Goal: Task Accomplishment & Management: Manage account settings

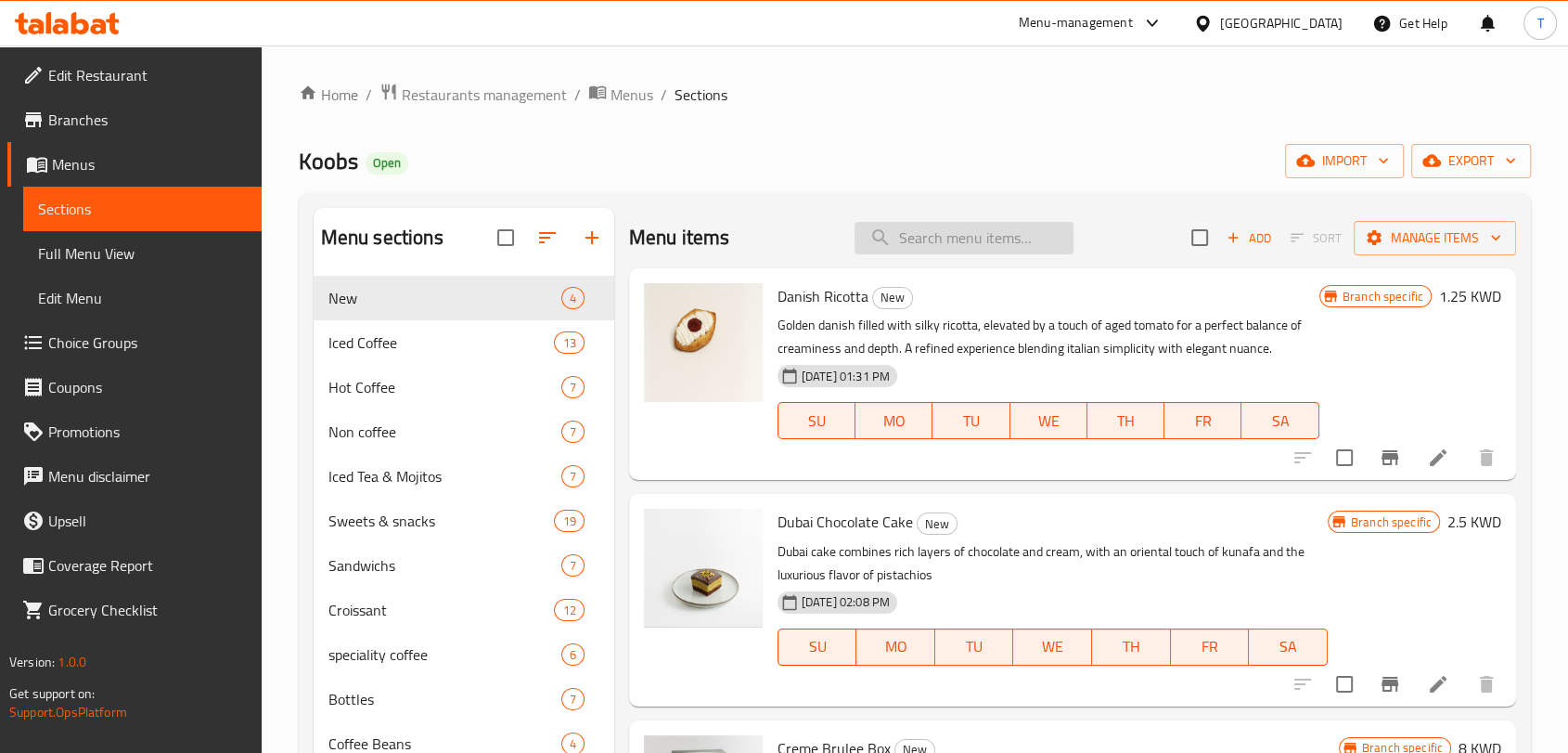
click at [935, 240] on input "search" at bounding box center [963, 238] width 219 height 33
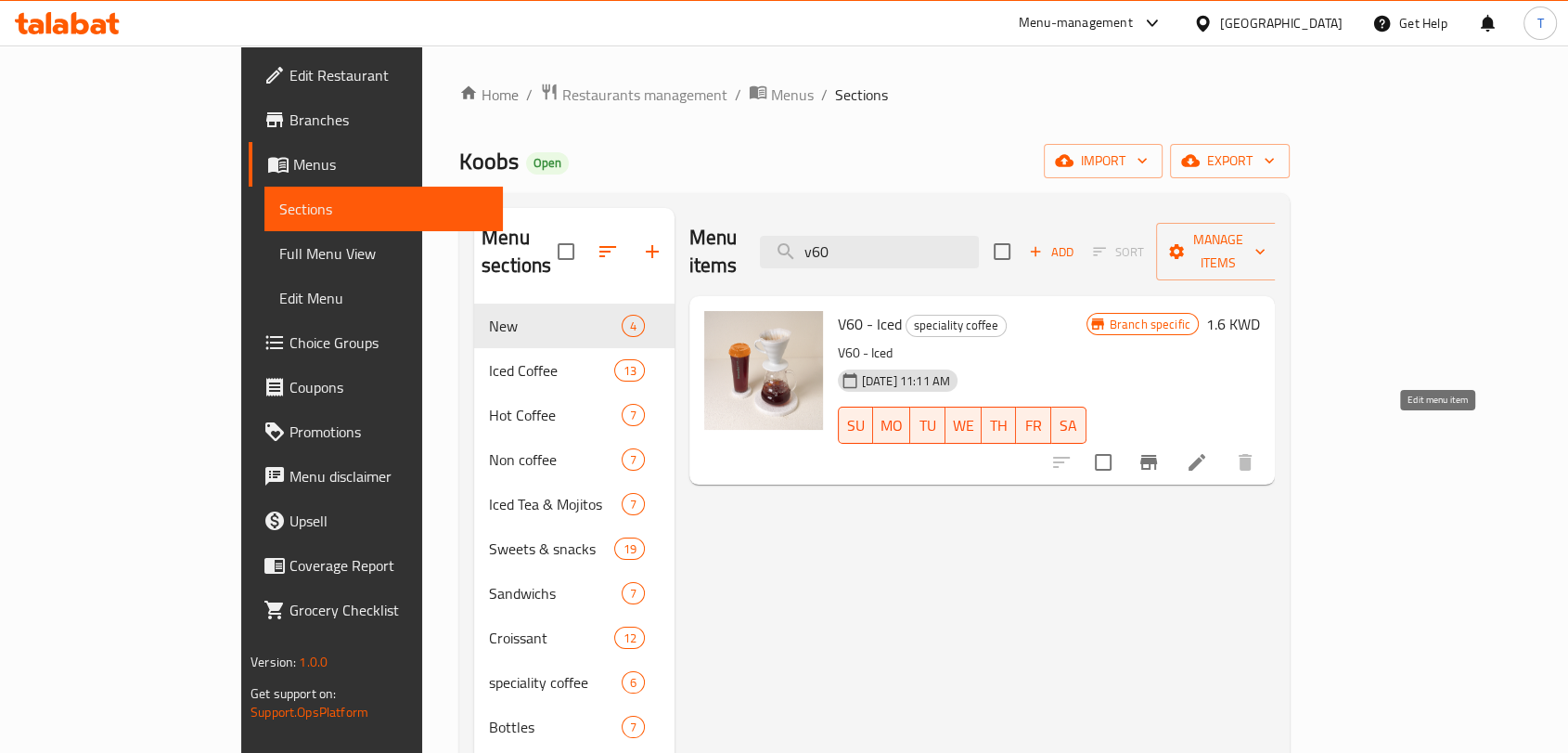
type input "v60"
click at [1208, 451] on icon at bounding box center [1197, 462] width 22 height 22
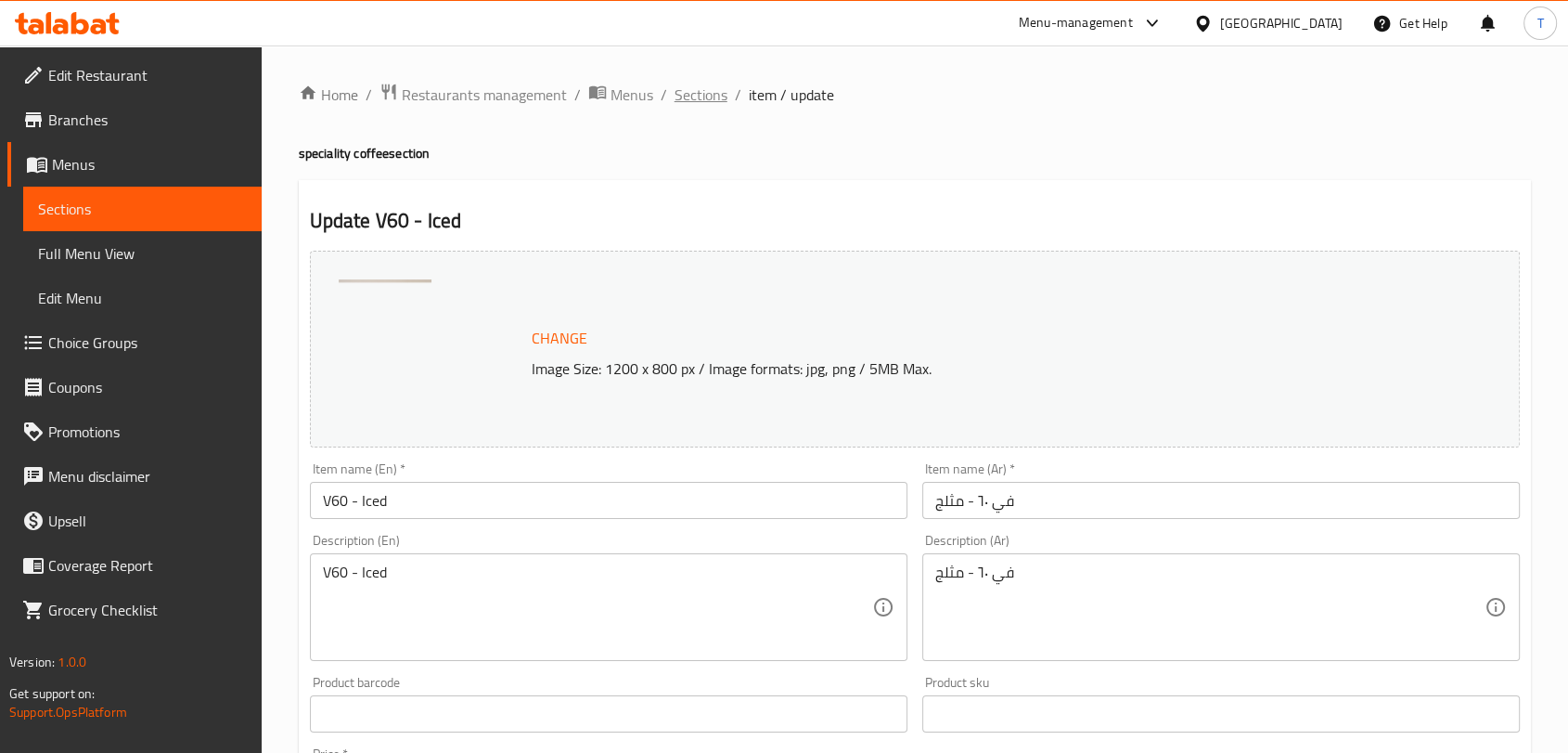
click at [715, 93] on span "Sections" at bounding box center [701, 95] width 53 height 22
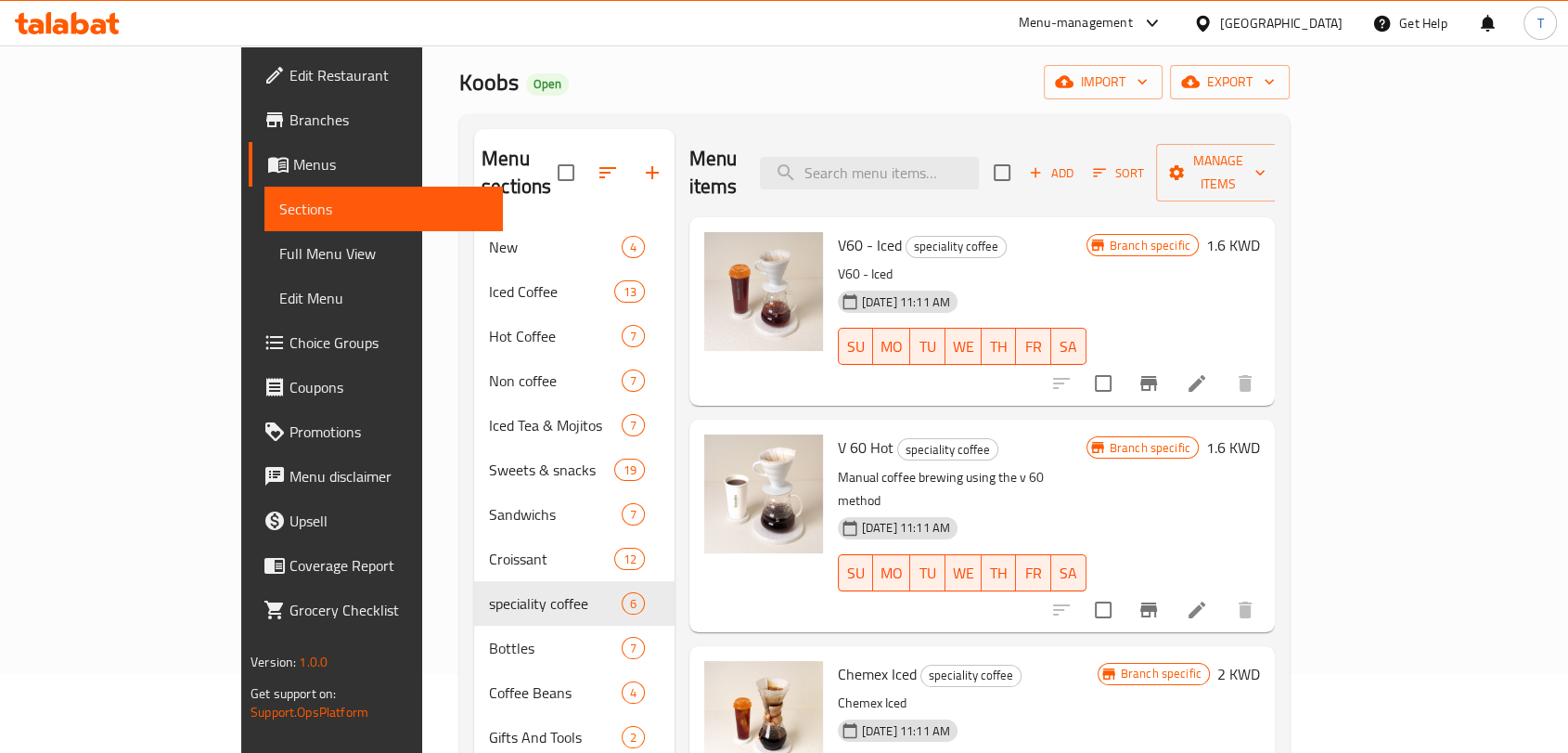
scroll to position [76, 0]
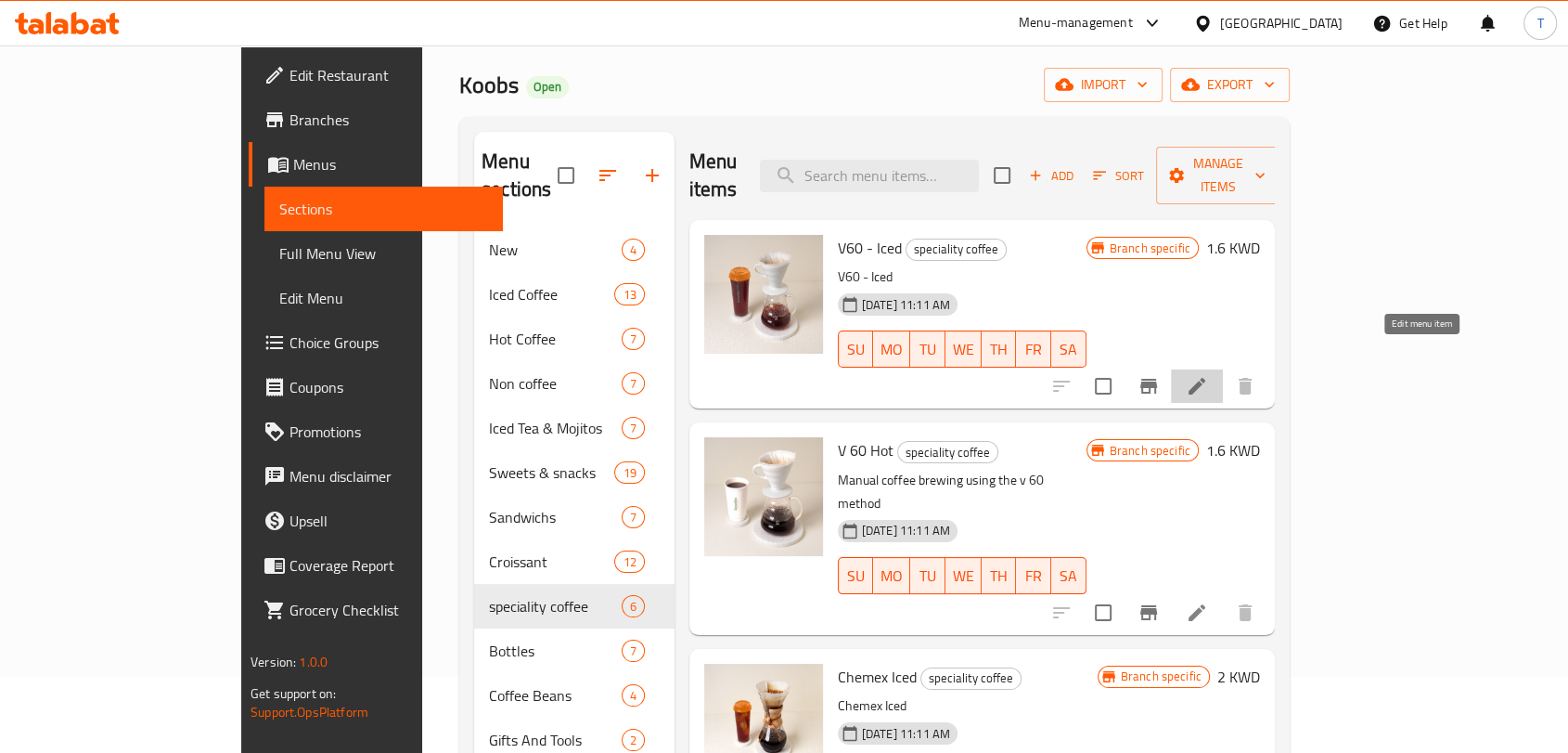
click at [1205, 378] on icon at bounding box center [1197, 386] width 17 height 17
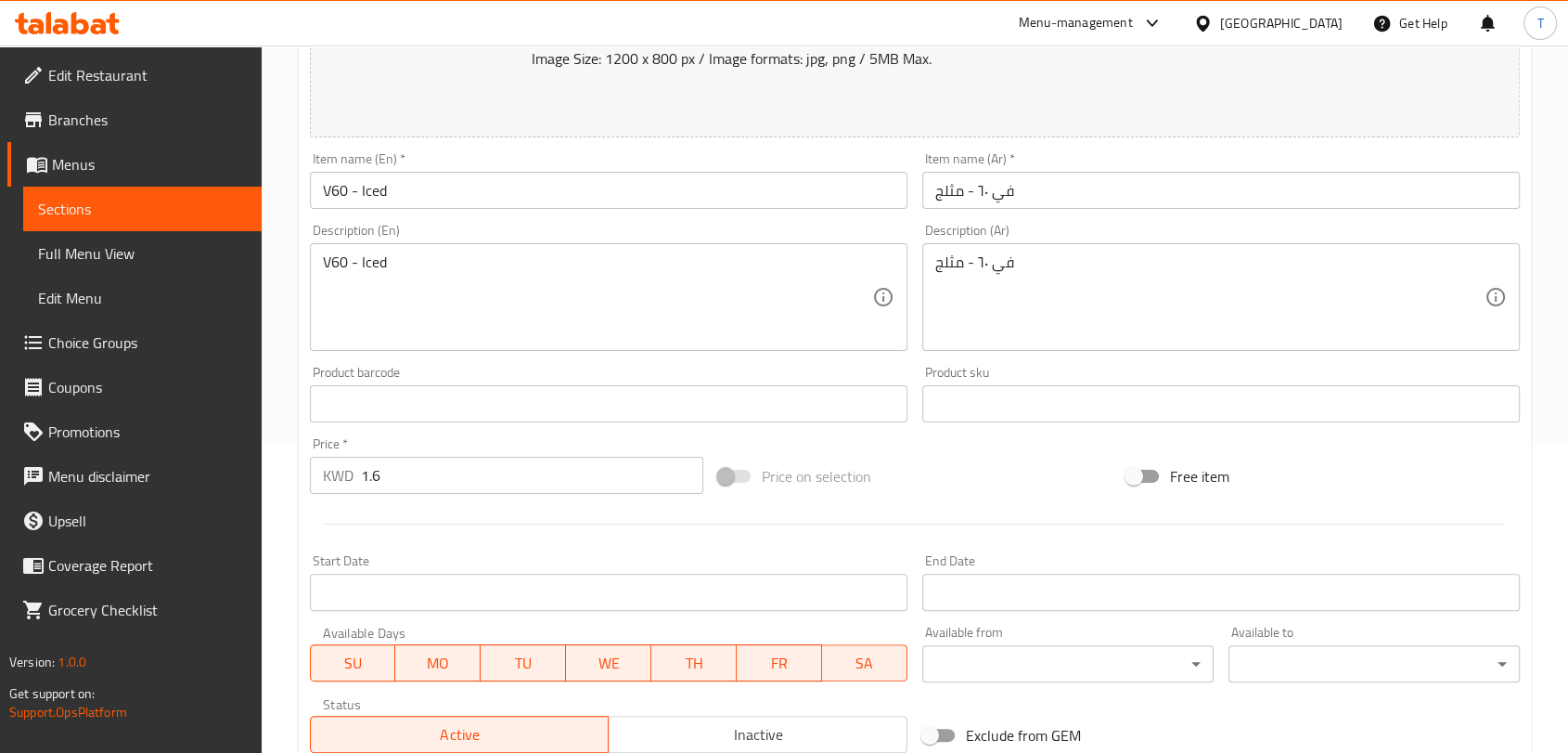
scroll to position [586, 0]
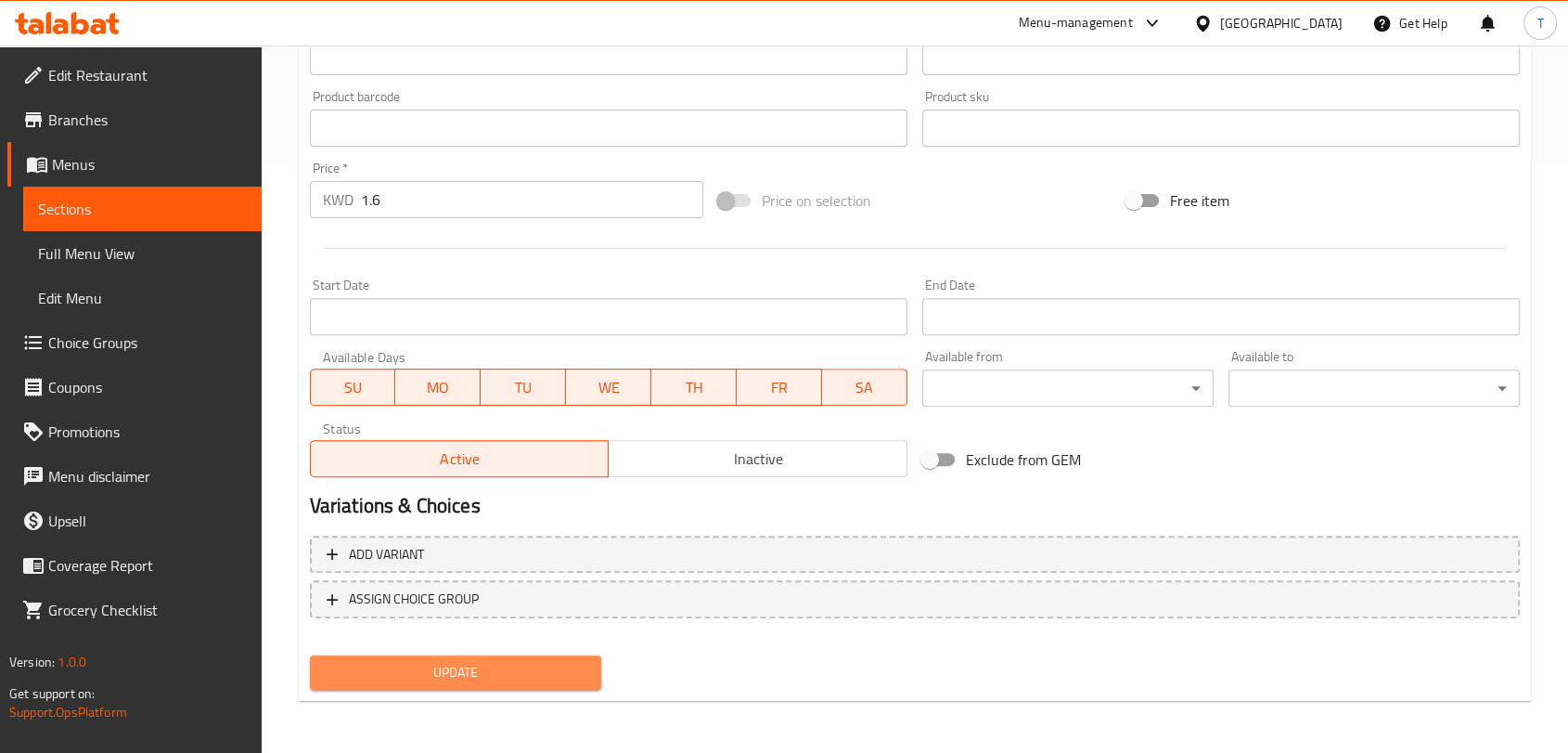
click at [479, 667] on span "Update" at bounding box center [456, 672] width 262 height 23
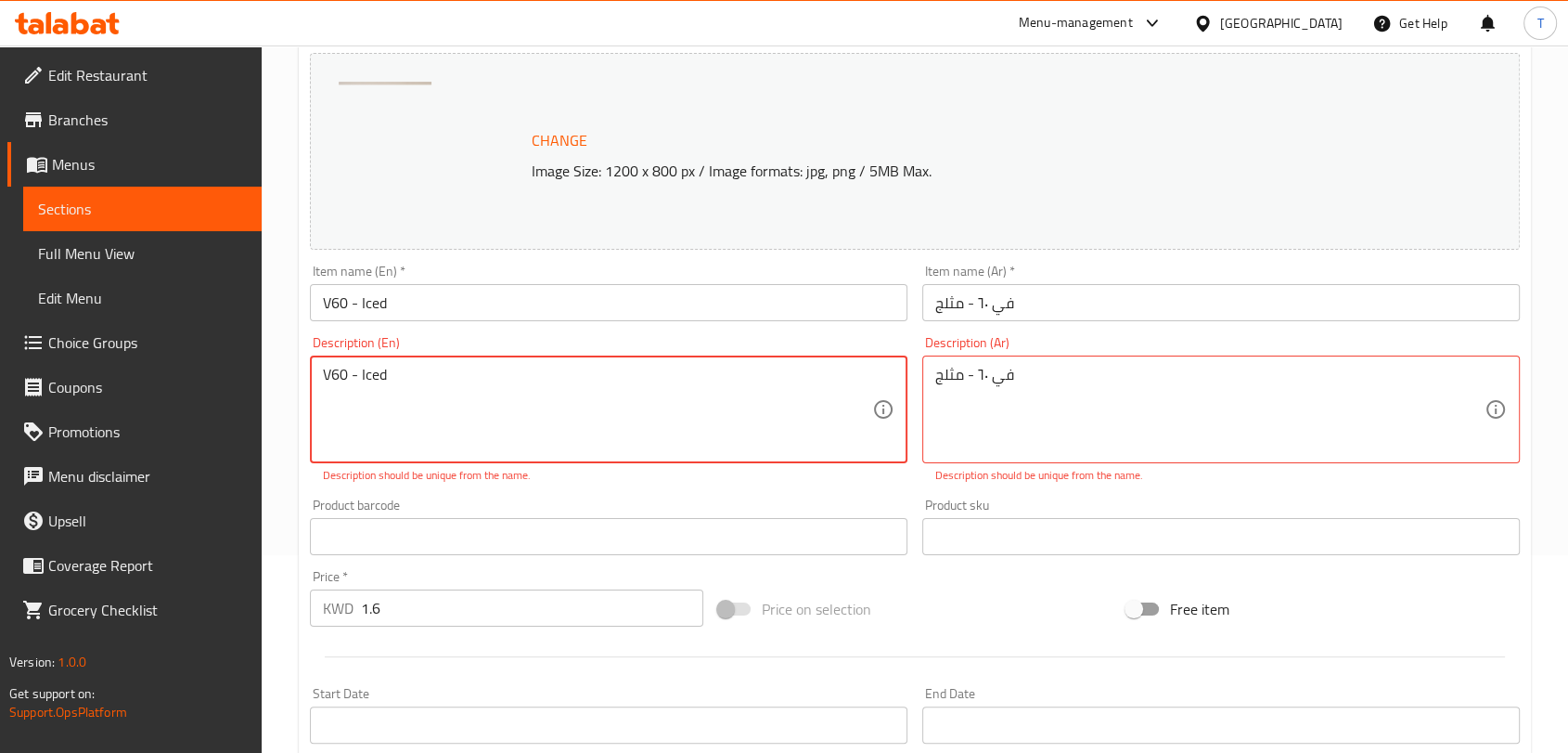
click at [513, 375] on textarea "V60 - Iced" at bounding box center [598, 410] width 550 height 88
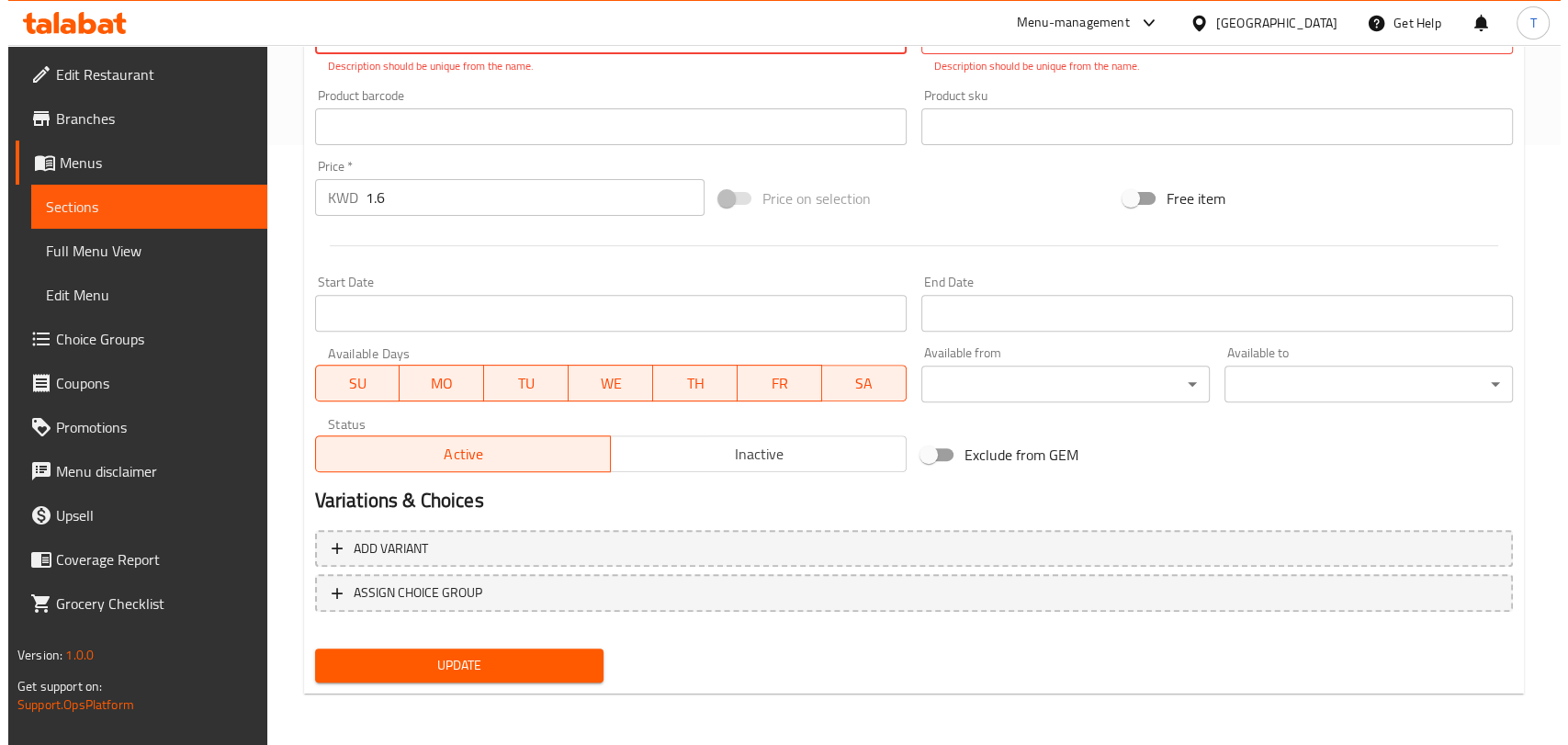
scroll to position [0, 0]
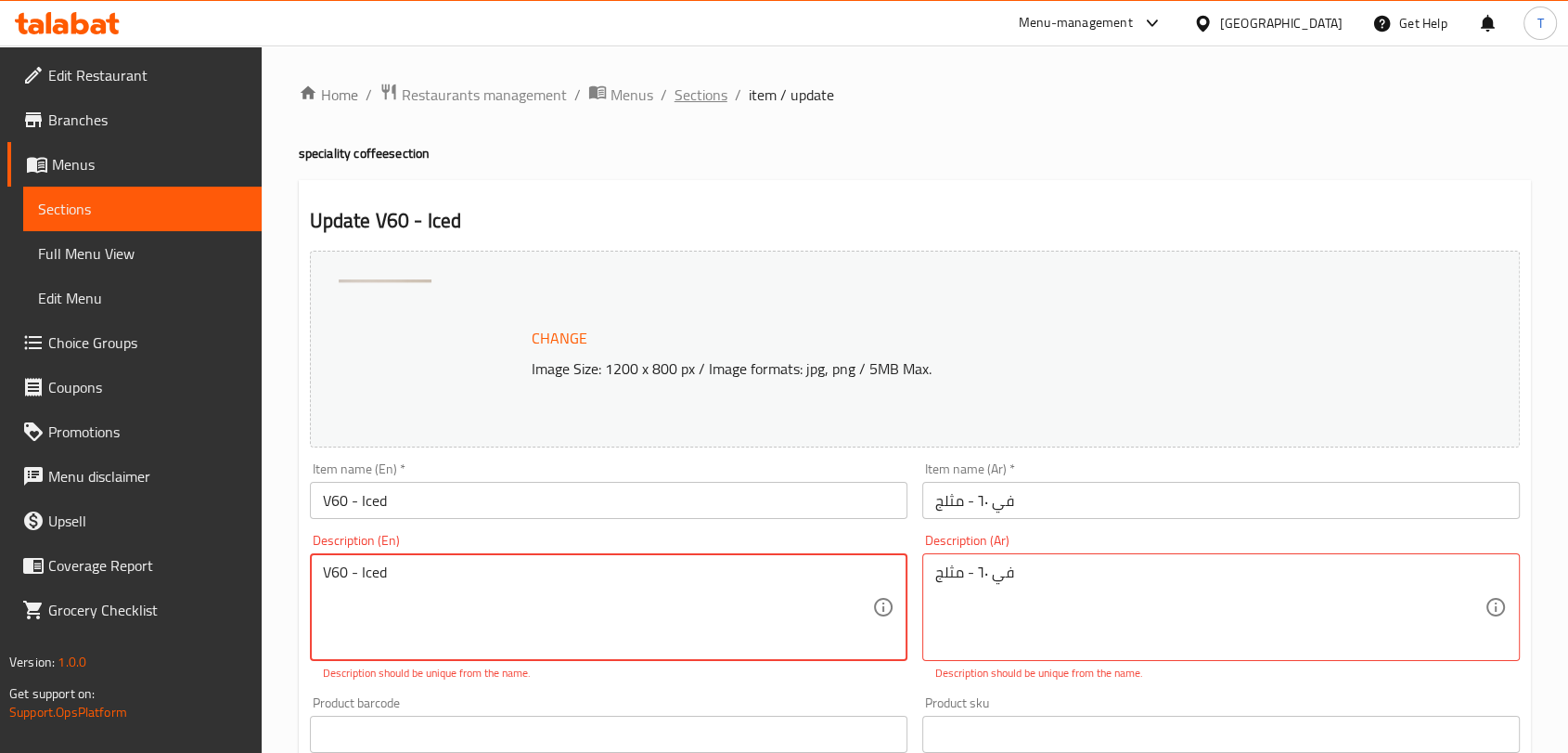
click at [696, 99] on span "Sections" at bounding box center [701, 95] width 53 height 22
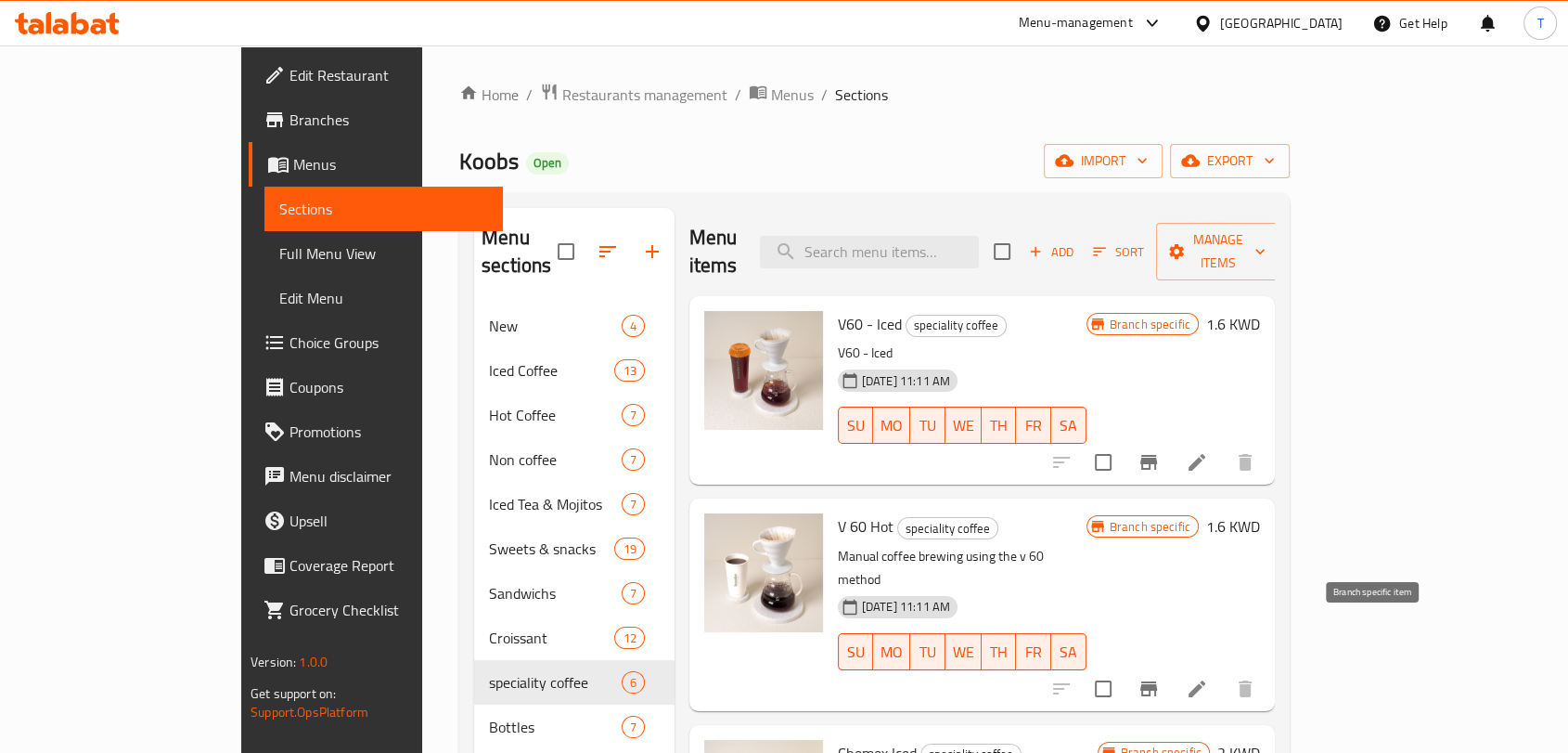
click at [1160, 678] on icon "Branch-specific-item" at bounding box center [1149, 689] width 22 height 22
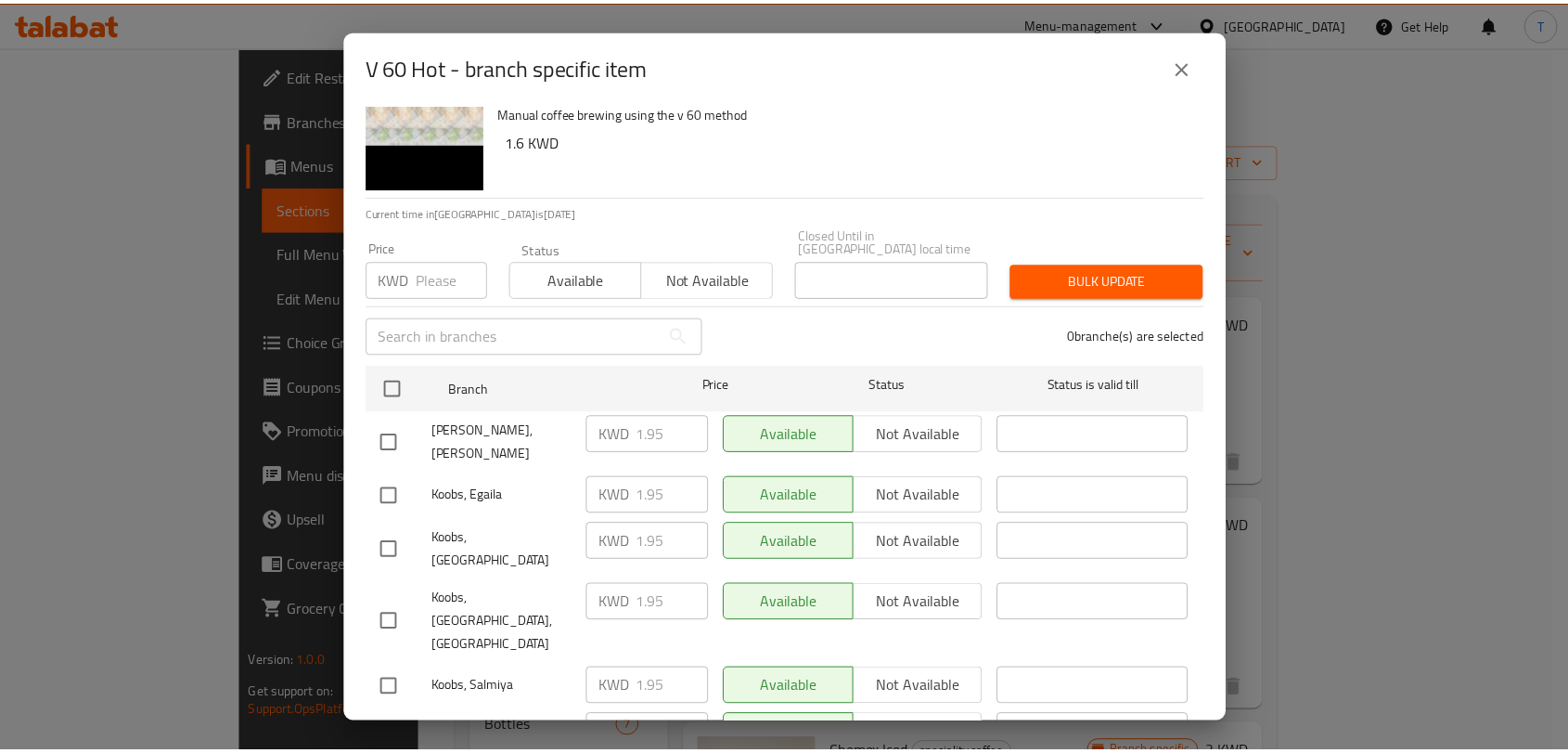
scroll to position [59, 0]
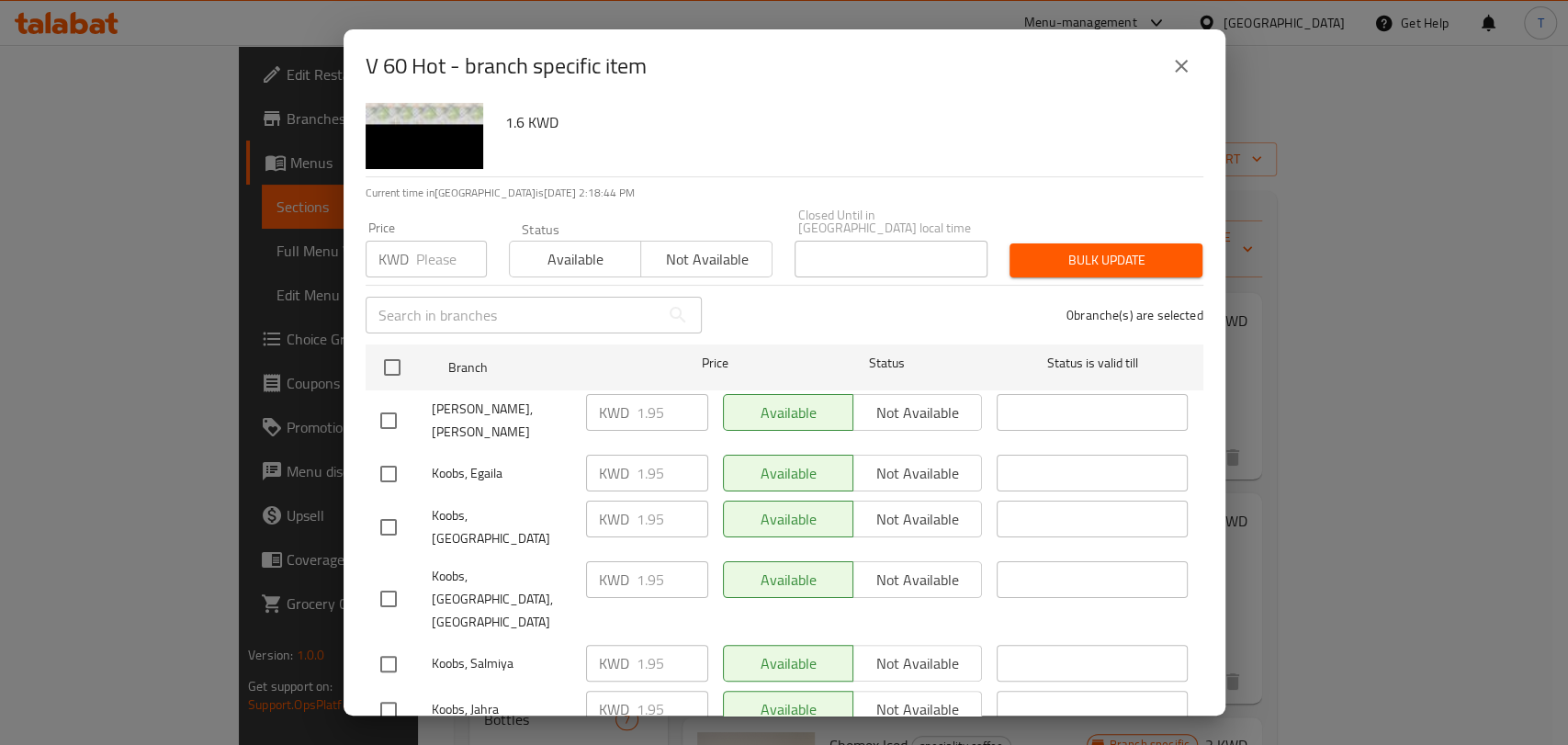
click at [1191, 69] on icon "close" at bounding box center [1181, 66] width 22 height 22
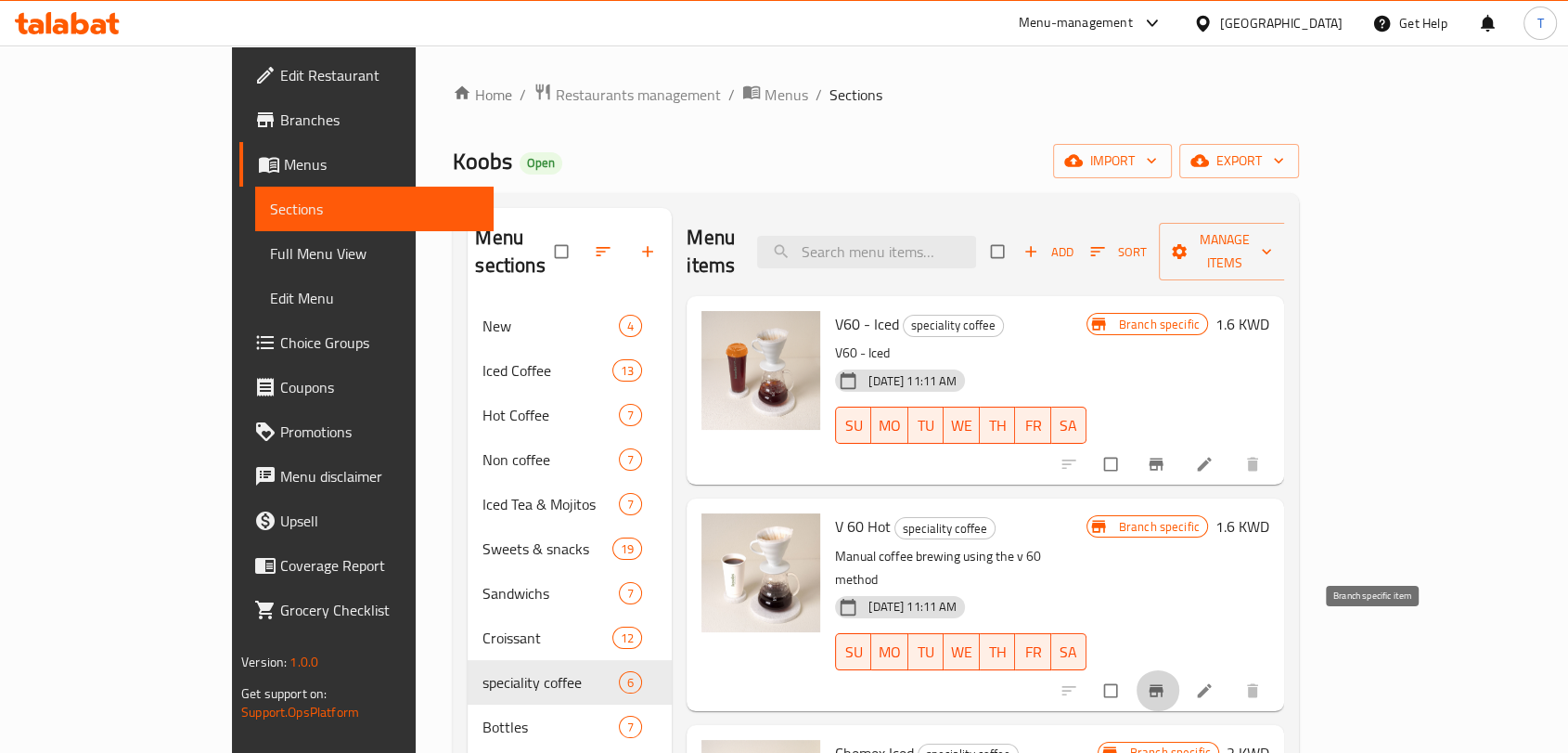
click at [1180, 671] on button "Branch-specific-item" at bounding box center [1158, 691] width 45 height 41
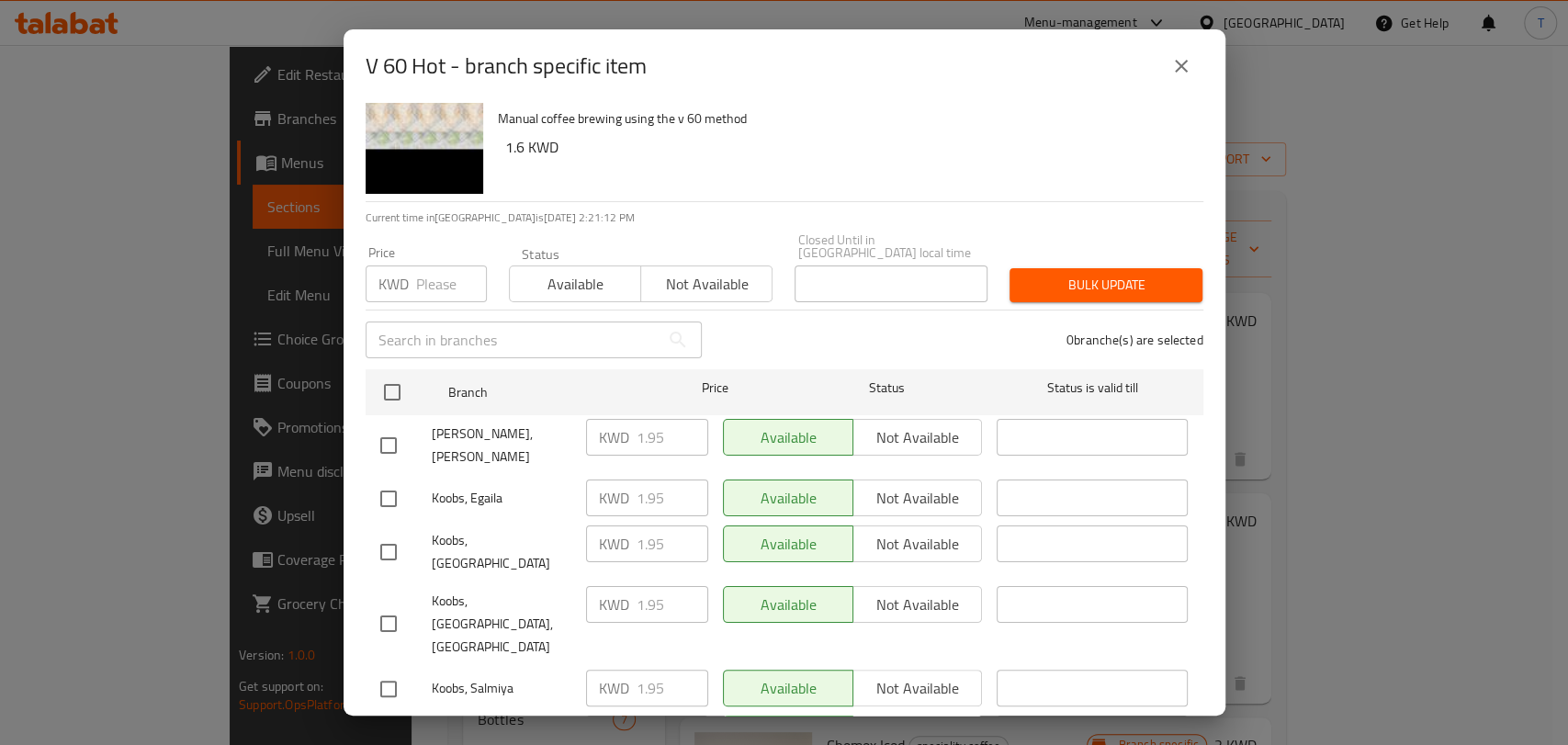
scroll to position [58, 0]
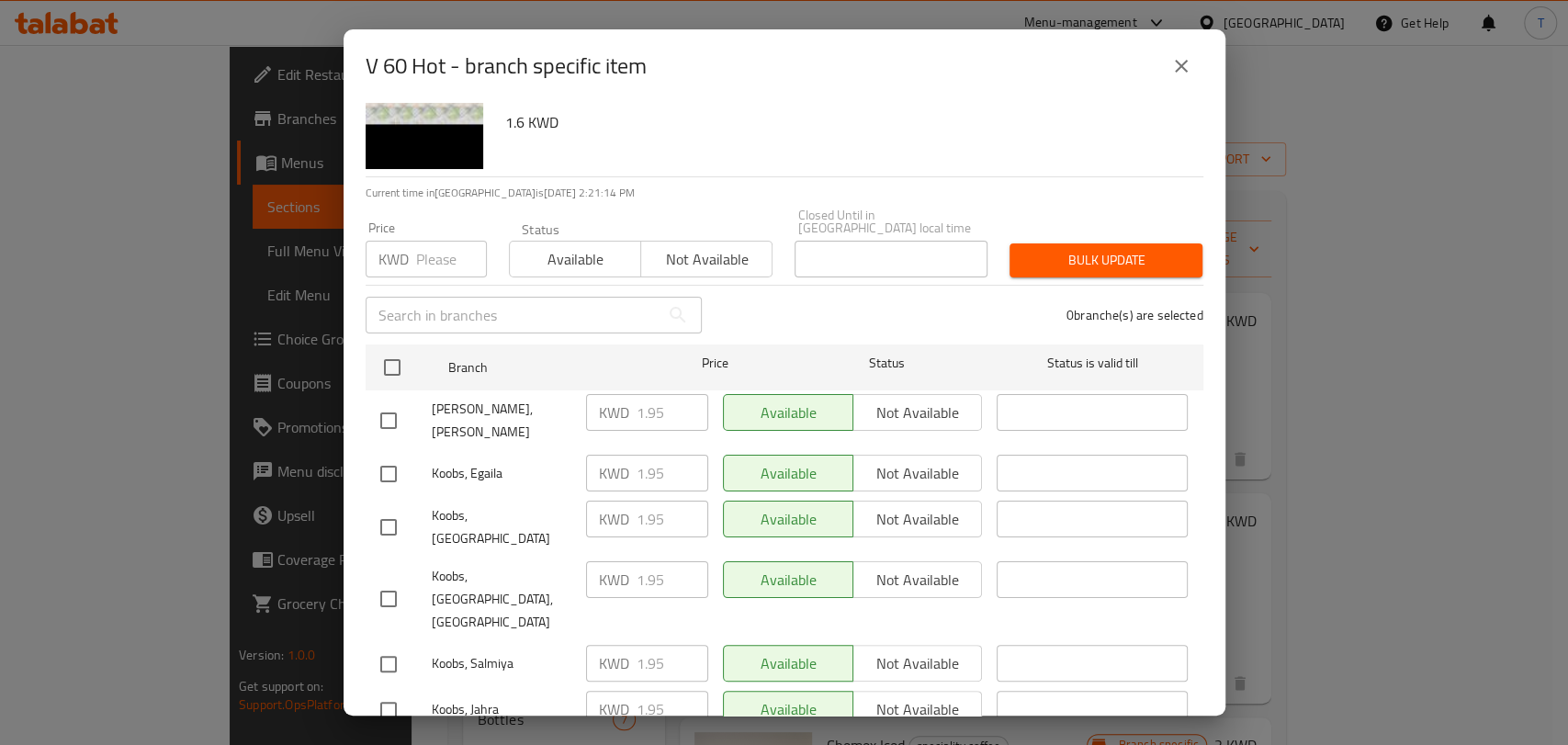
click at [610, 406] on p "KWD" at bounding box center [614, 413] width 31 height 22
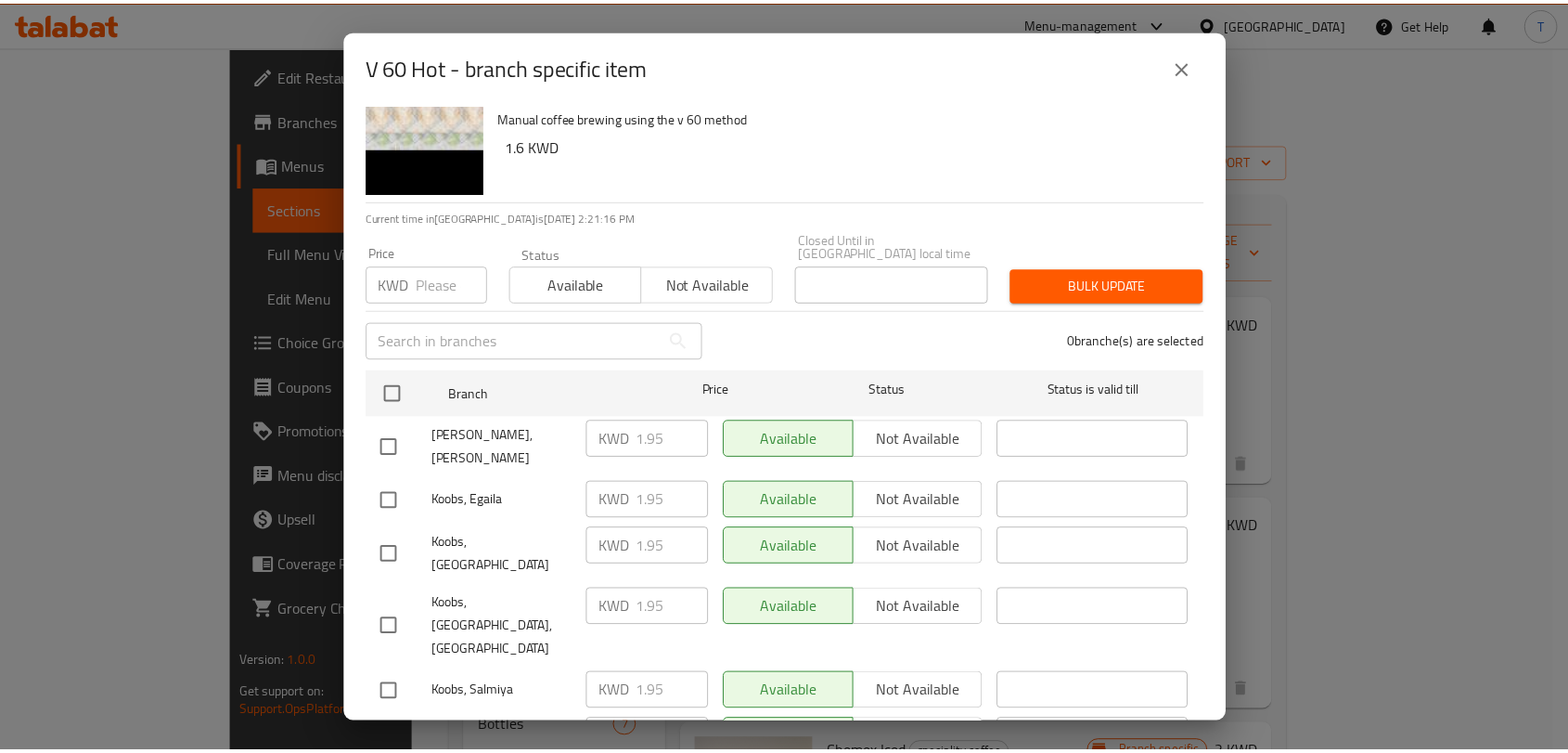
scroll to position [0, 0]
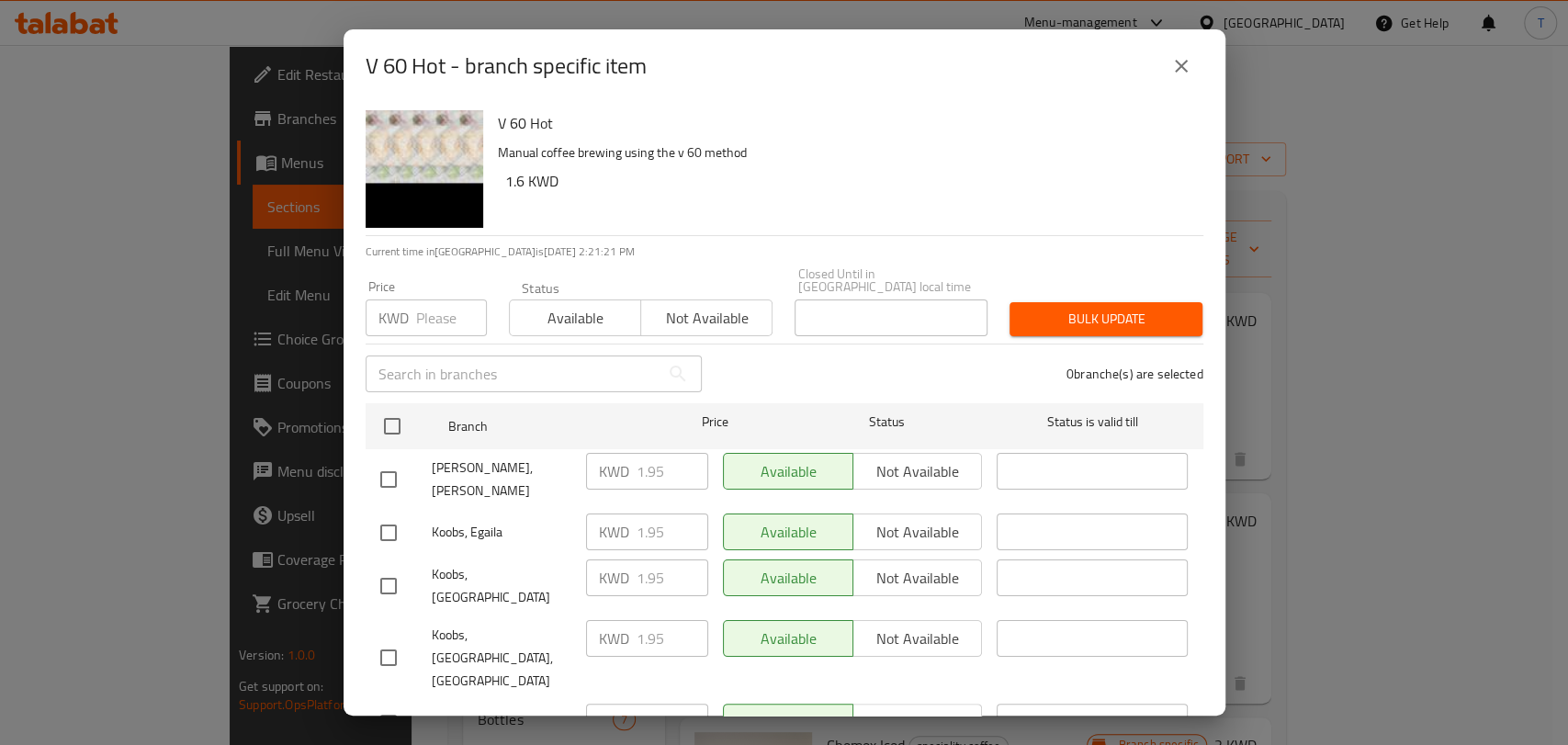
click at [440, 305] on input "number" at bounding box center [452, 318] width 71 height 37
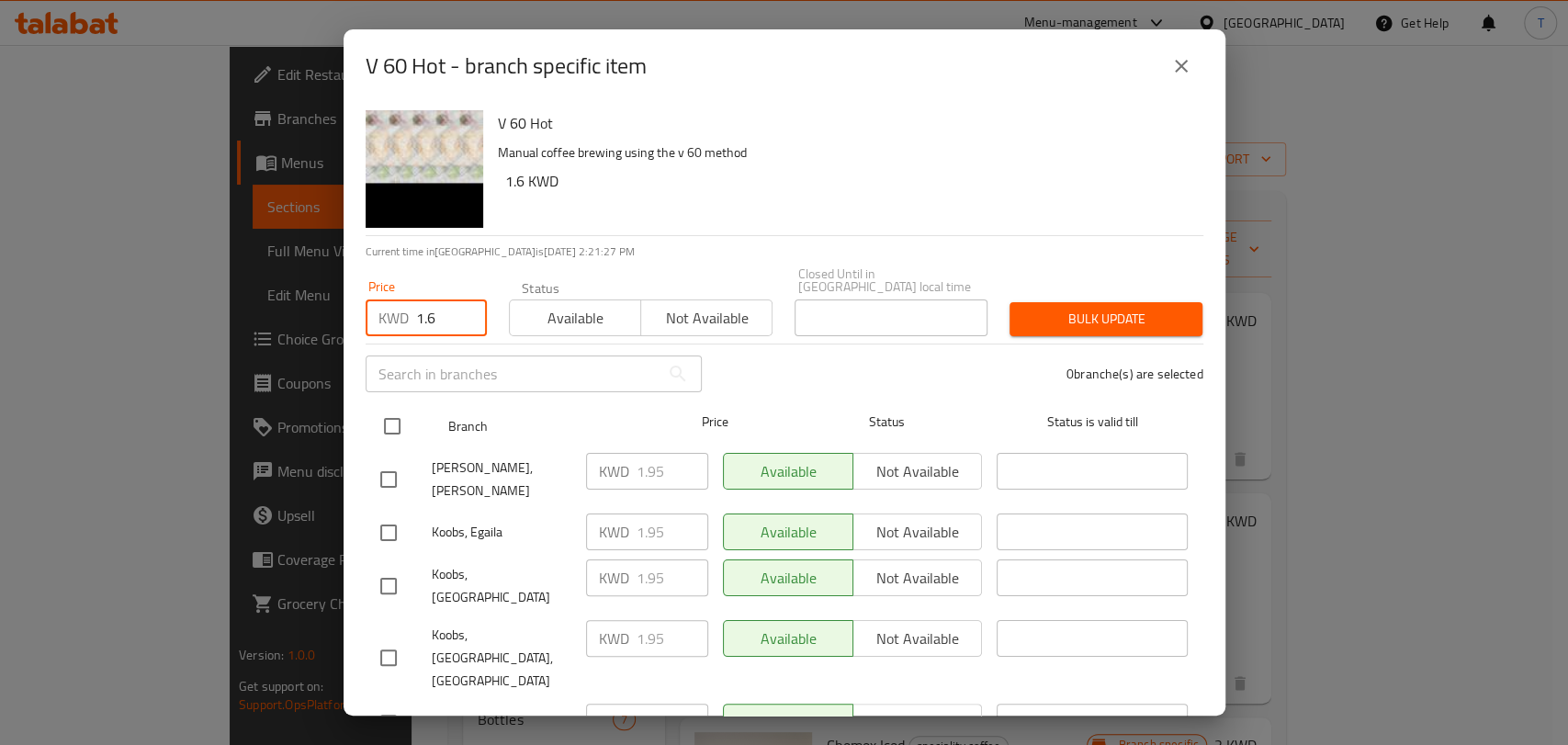
type input "1.6"
click at [390, 409] on input "checkbox" at bounding box center [392, 425] width 39 height 39
checkbox input "true"
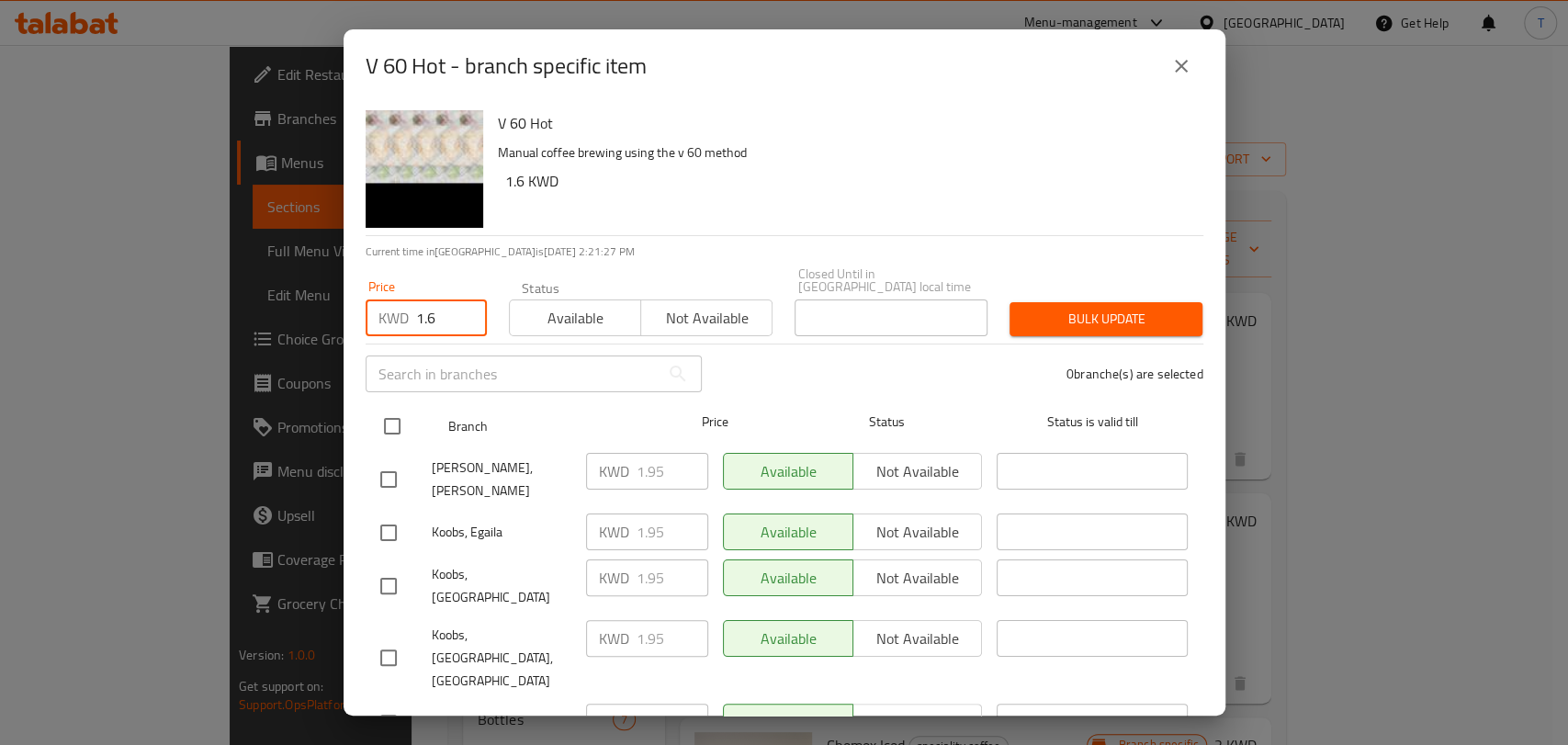
checkbox input "true"
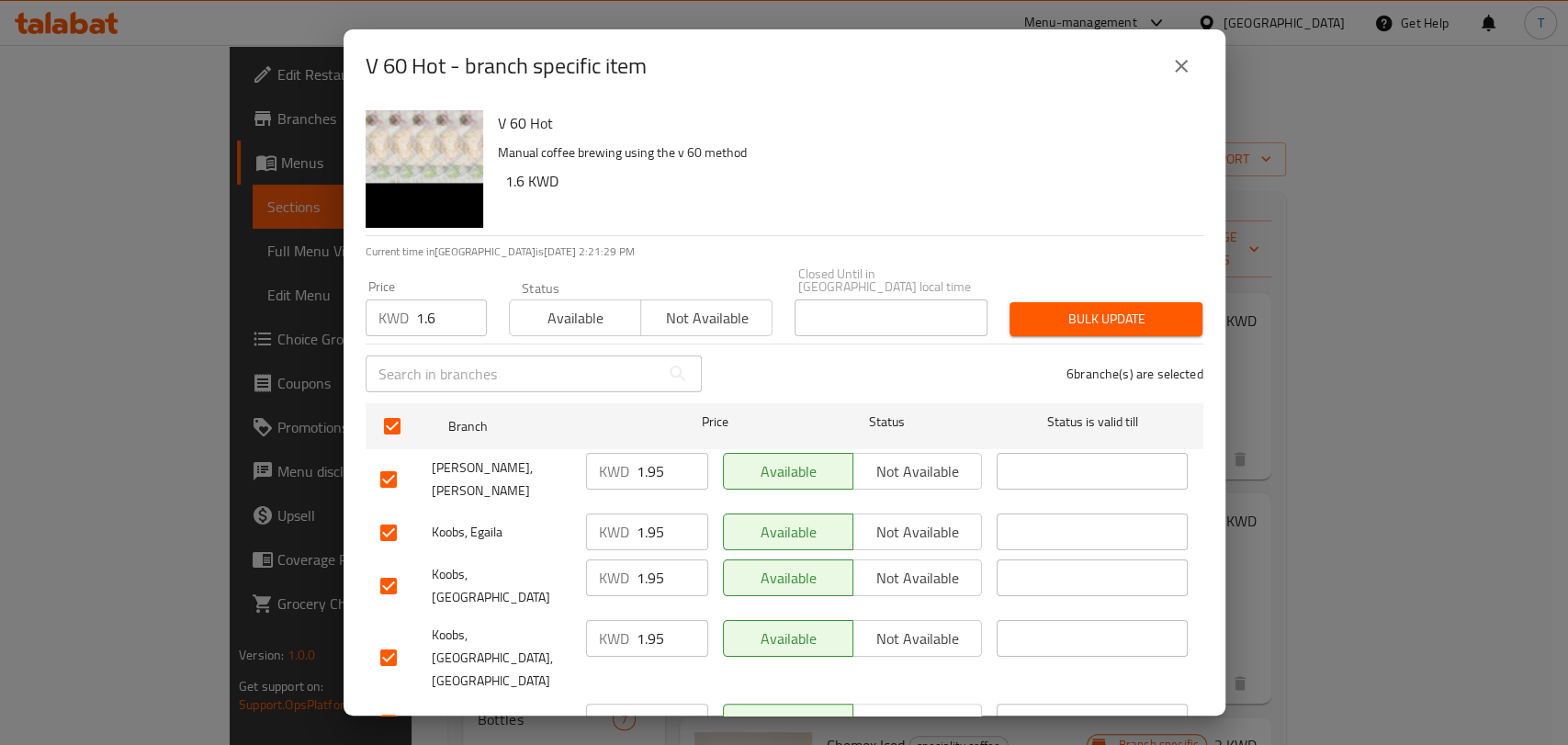
click at [1035, 308] on span "Bulk update" at bounding box center [1105, 319] width 163 height 23
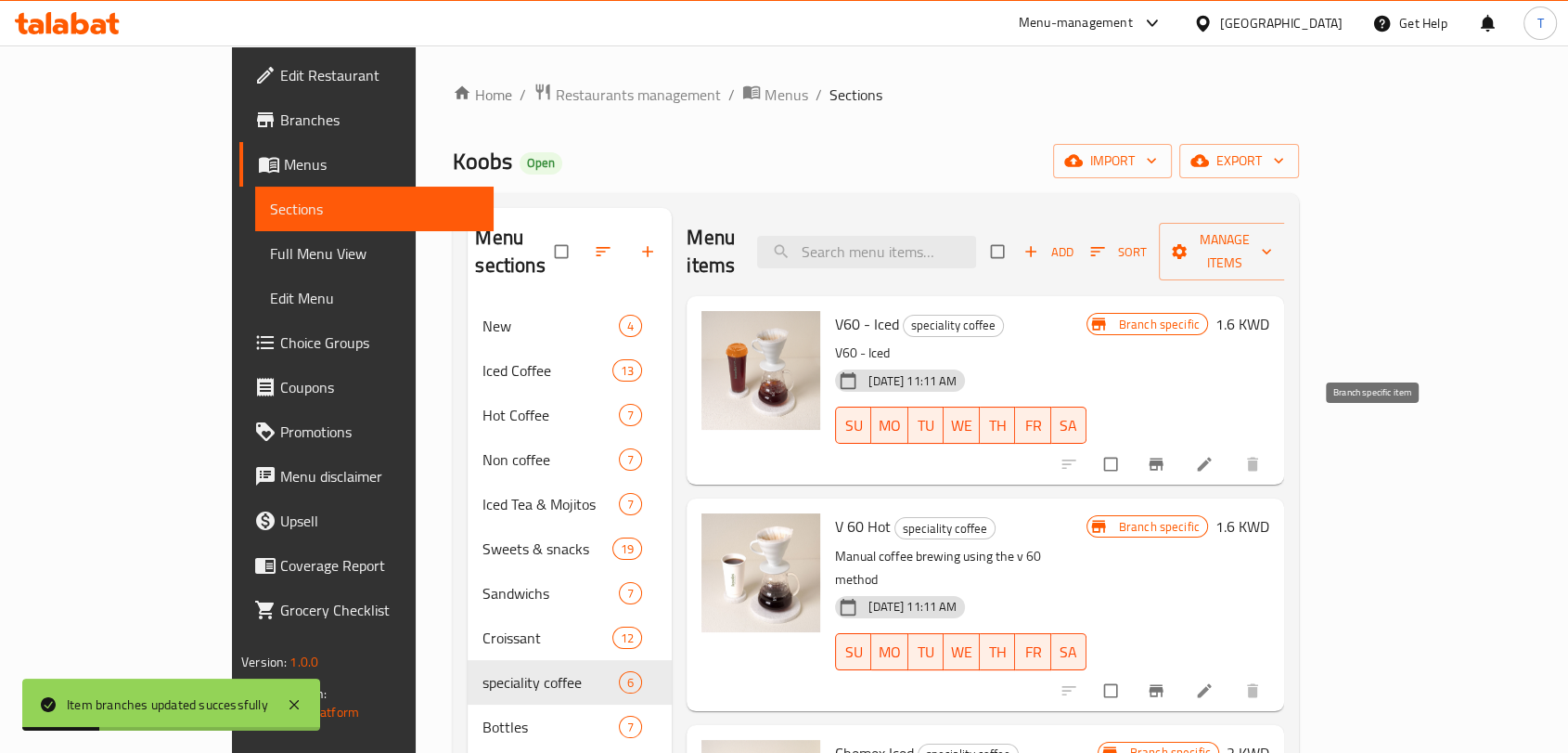
click at [1180, 444] on button "Branch-specific-item" at bounding box center [1158, 464] width 45 height 41
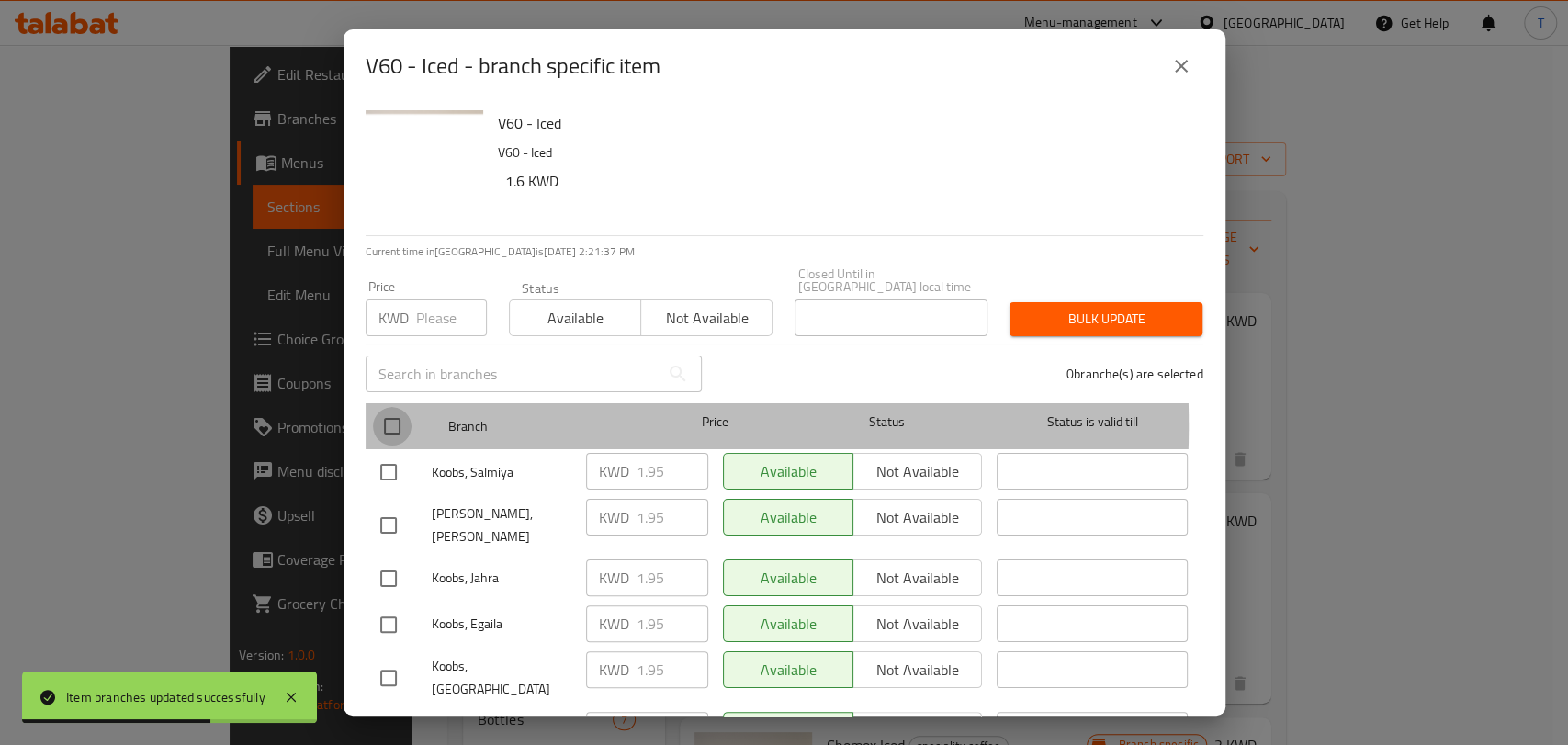
click at [393, 413] on input "checkbox" at bounding box center [392, 425] width 39 height 39
checkbox input "true"
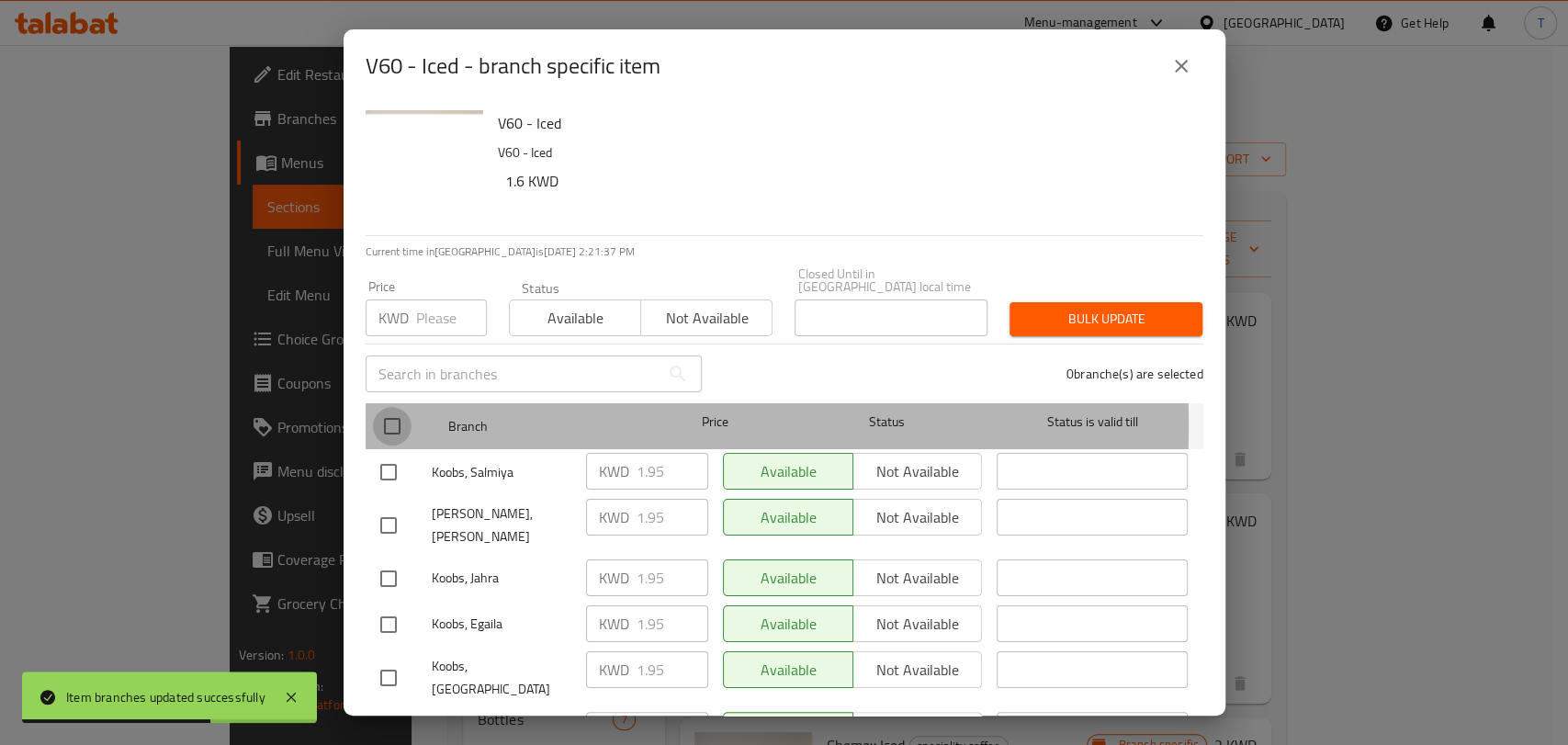
checkbox input "true"
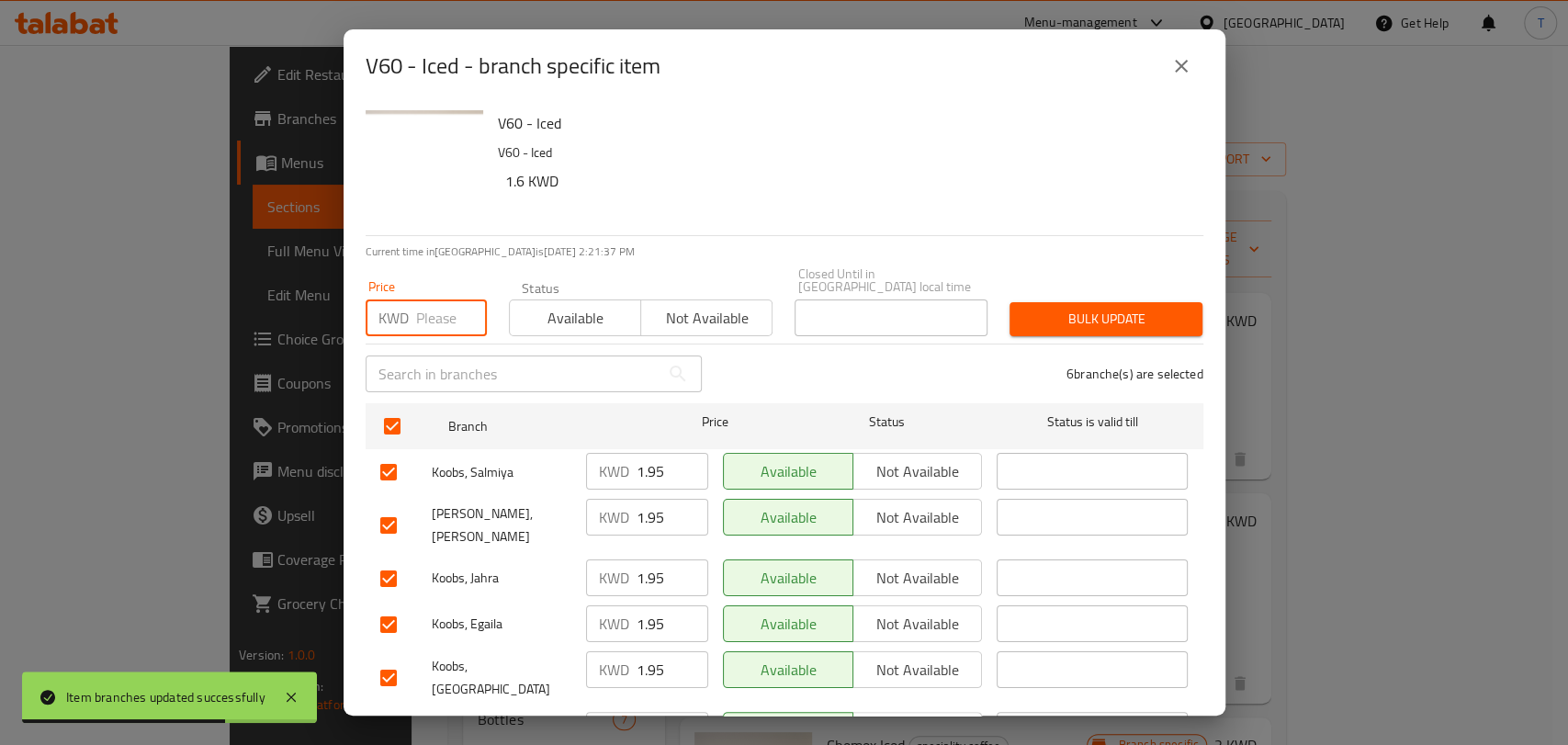
click at [431, 304] on input "number" at bounding box center [452, 318] width 71 height 37
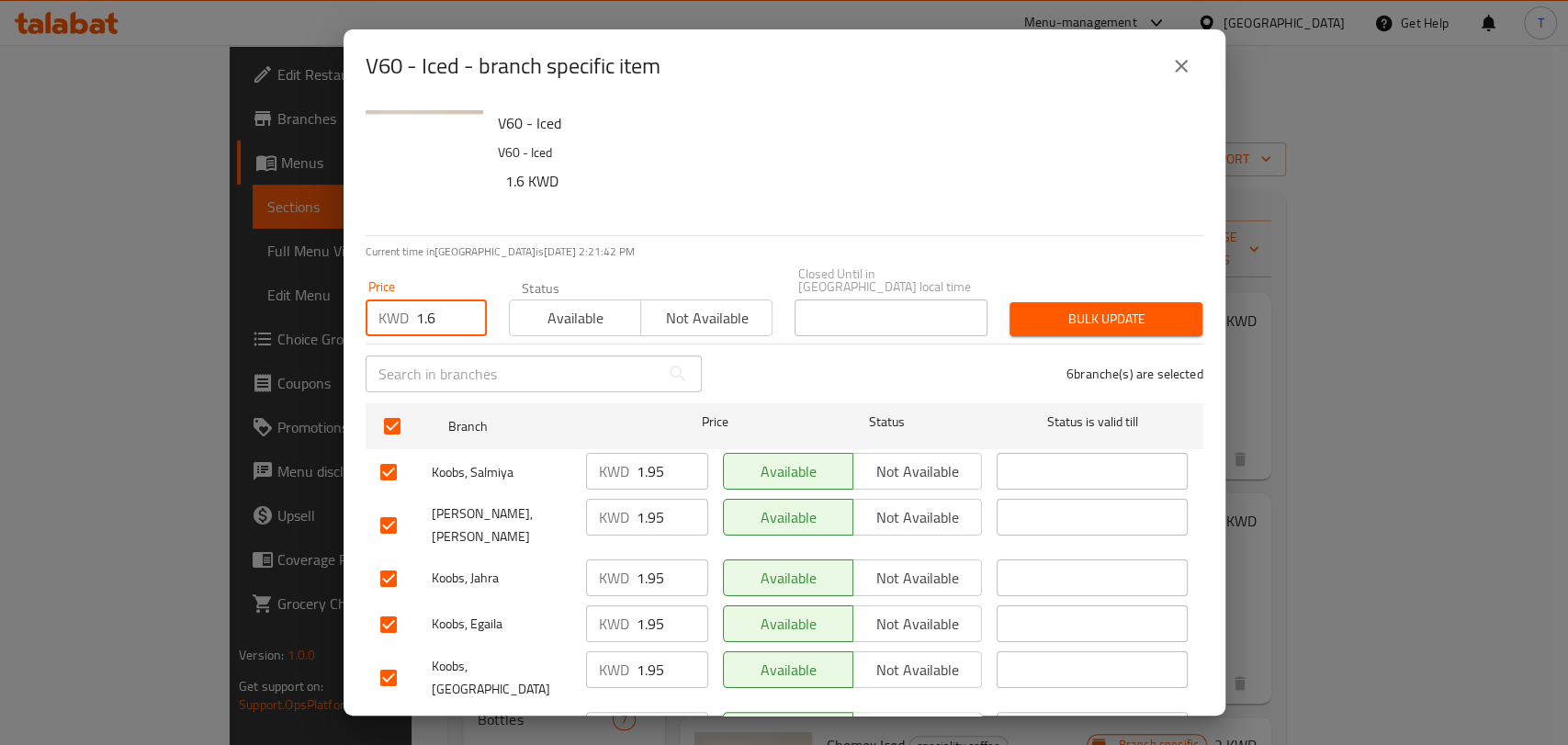
type input "1.6"
click at [1046, 312] on span "Bulk update" at bounding box center [1105, 319] width 163 height 23
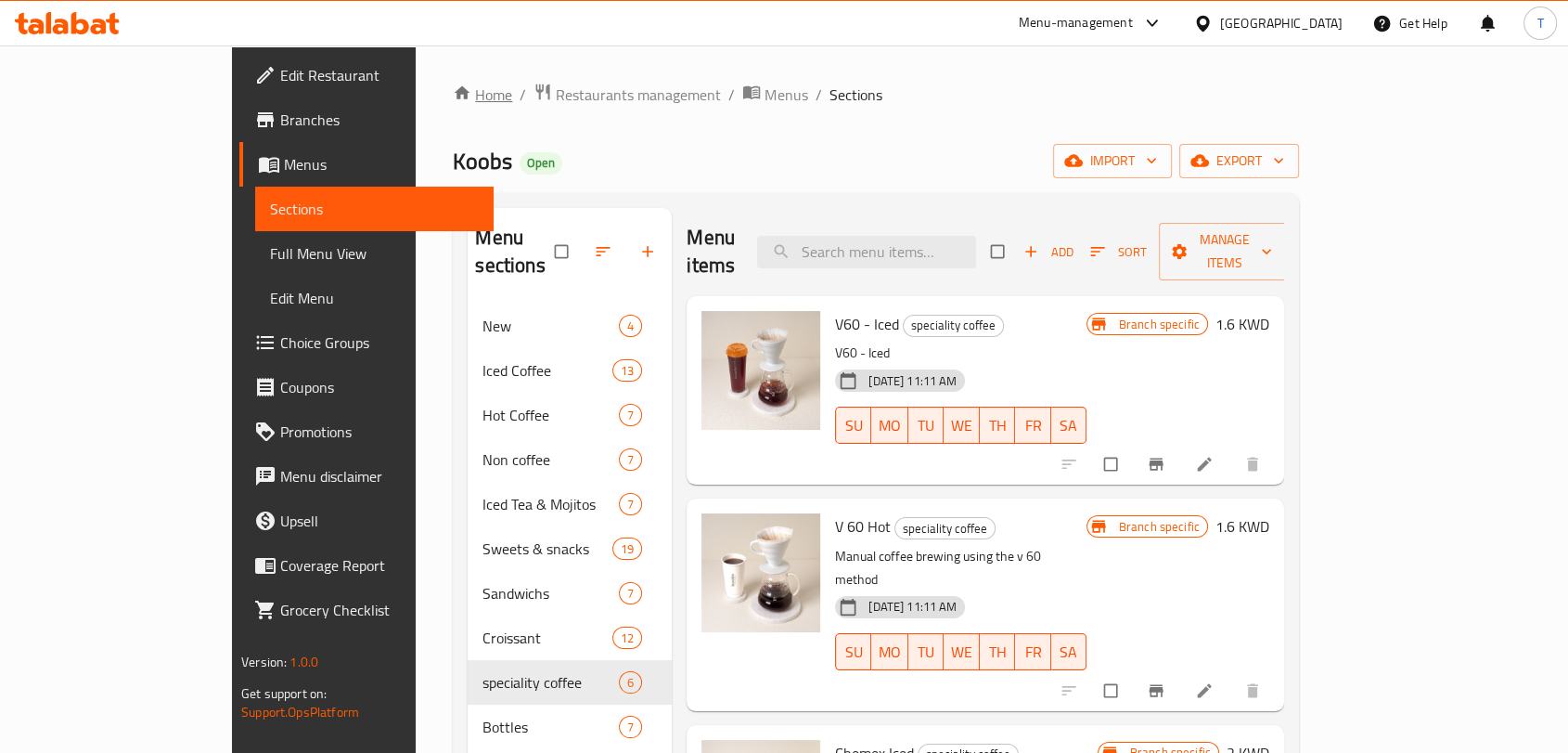
click at [453, 104] on link "Home" at bounding box center [482, 95] width 59 height 22
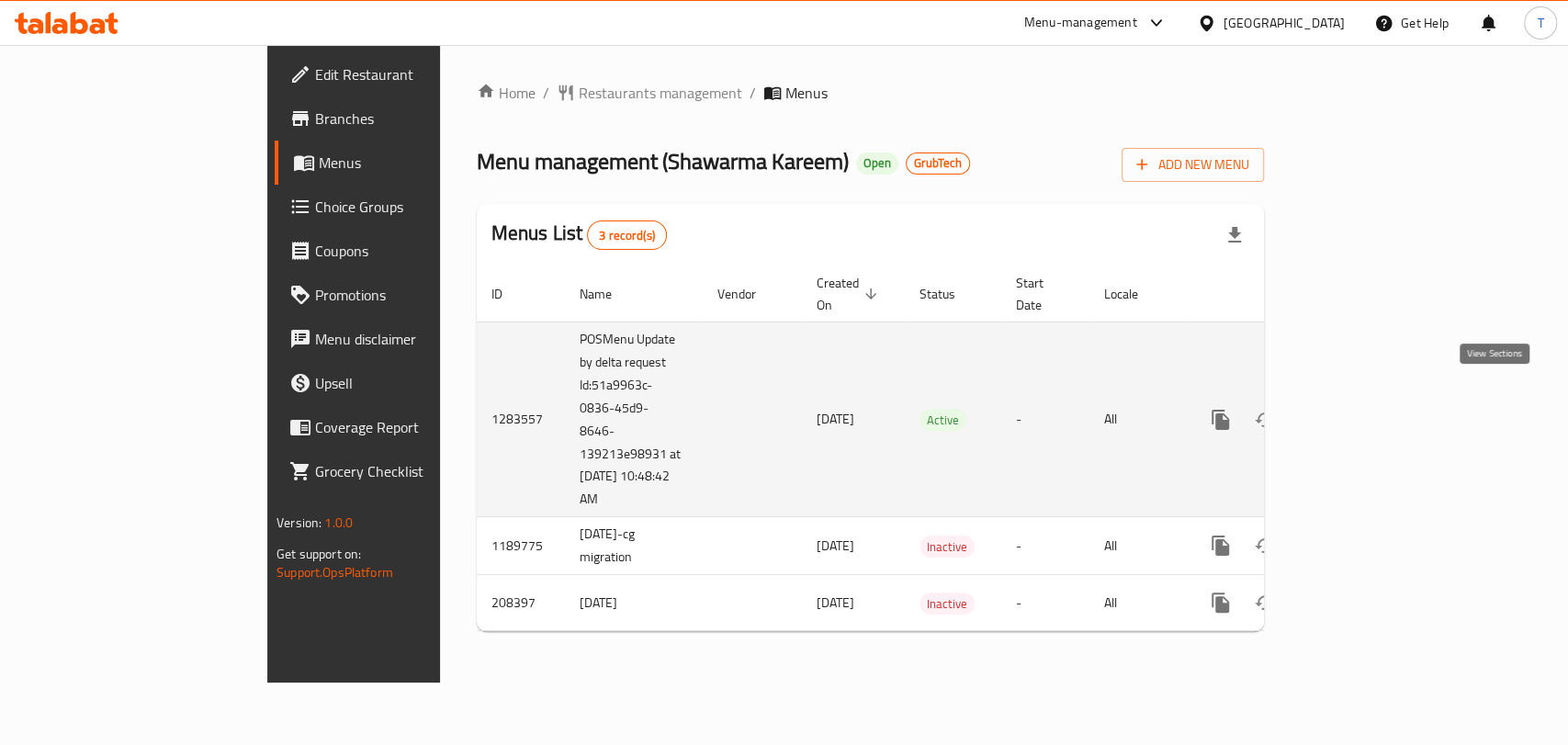
click at [1364, 409] on icon "enhanced table" at bounding box center [1353, 419] width 22 height 22
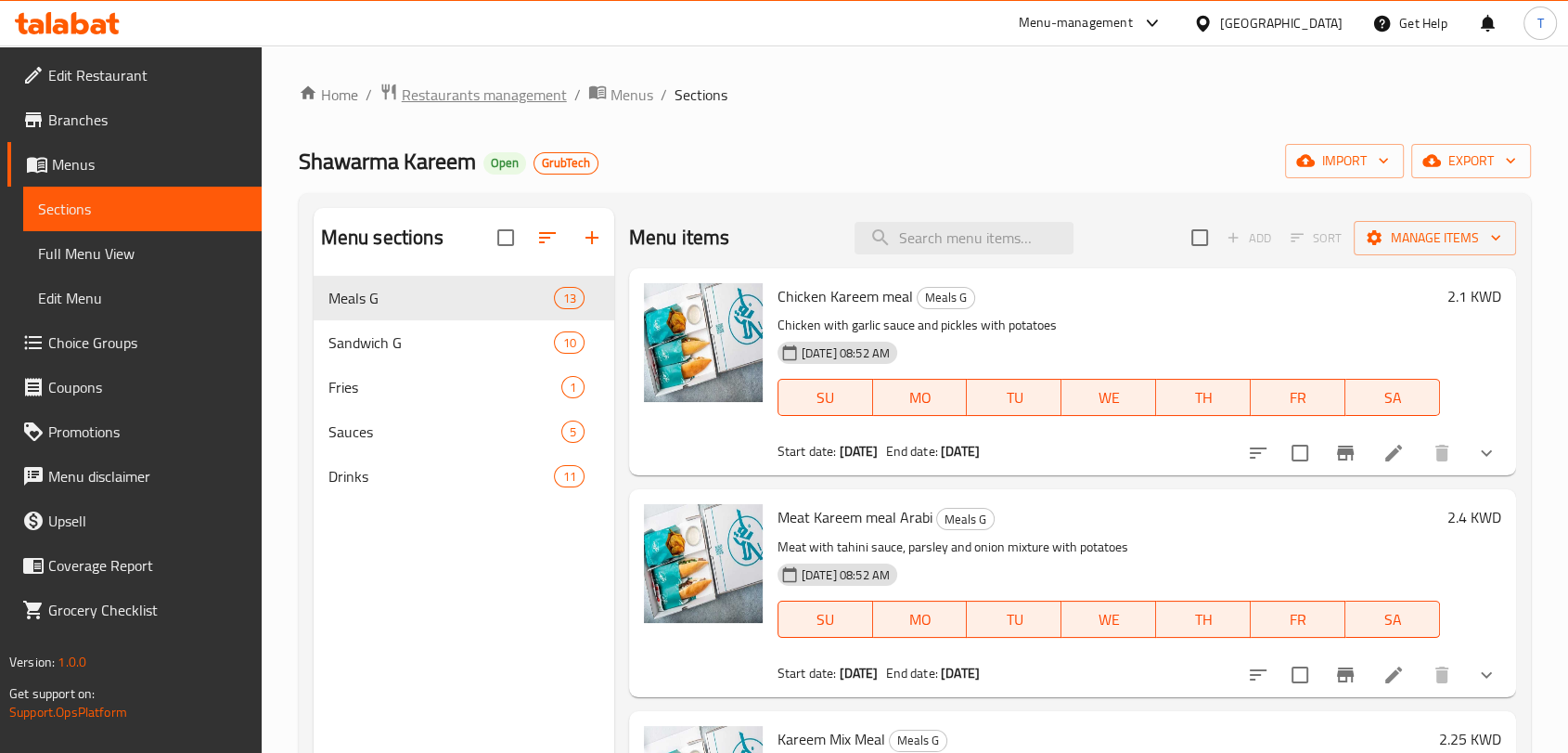
click at [529, 84] on span "Restaurants management" at bounding box center [484, 95] width 165 height 22
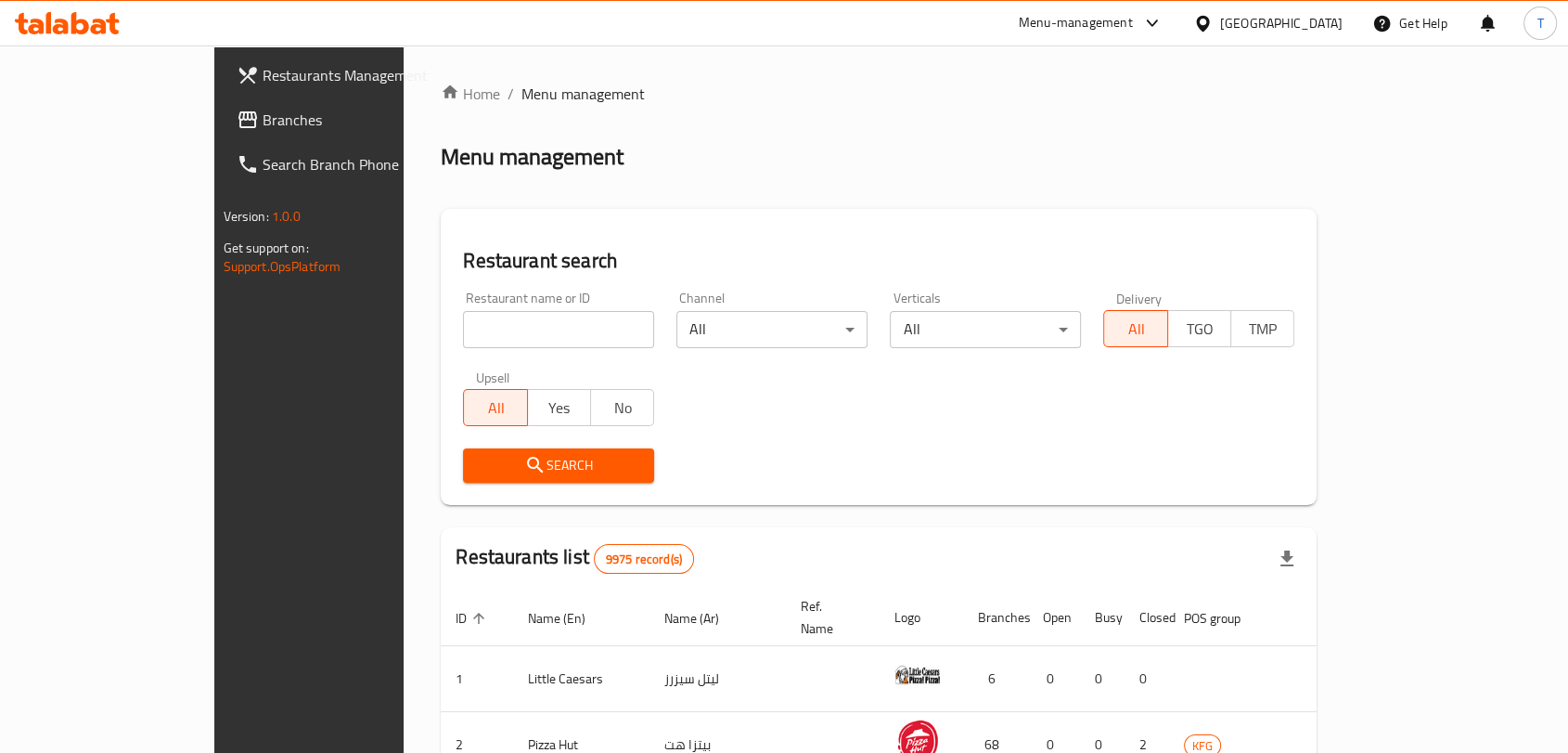
click at [485, 336] on div at bounding box center [784, 376] width 1568 height 753
click at [485, 336] on input "search" at bounding box center [558, 329] width 191 height 37
type input "ل"
type input "blast from"
click button "Search" at bounding box center [558, 466] width 191 height 34
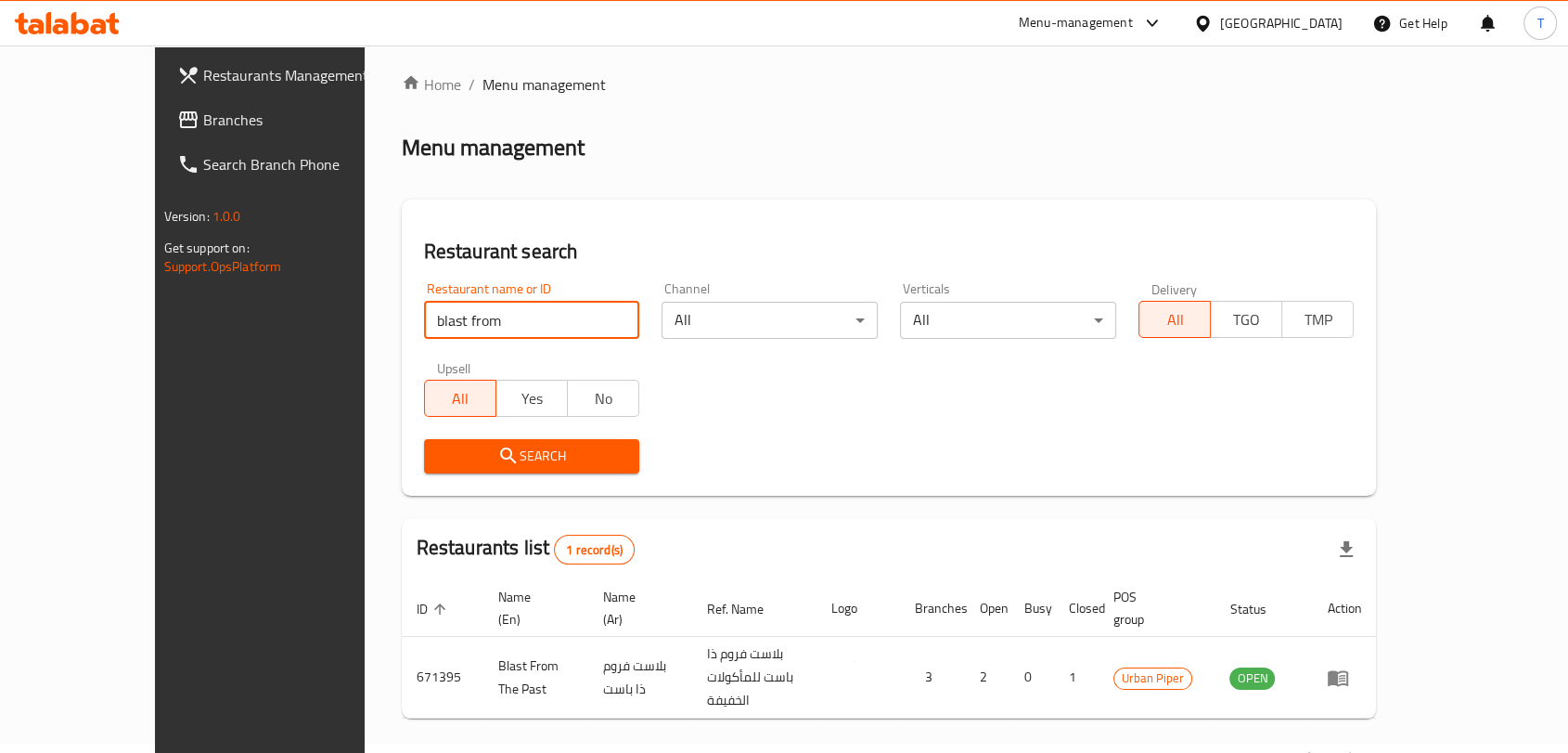
scroll to position [38, 0]
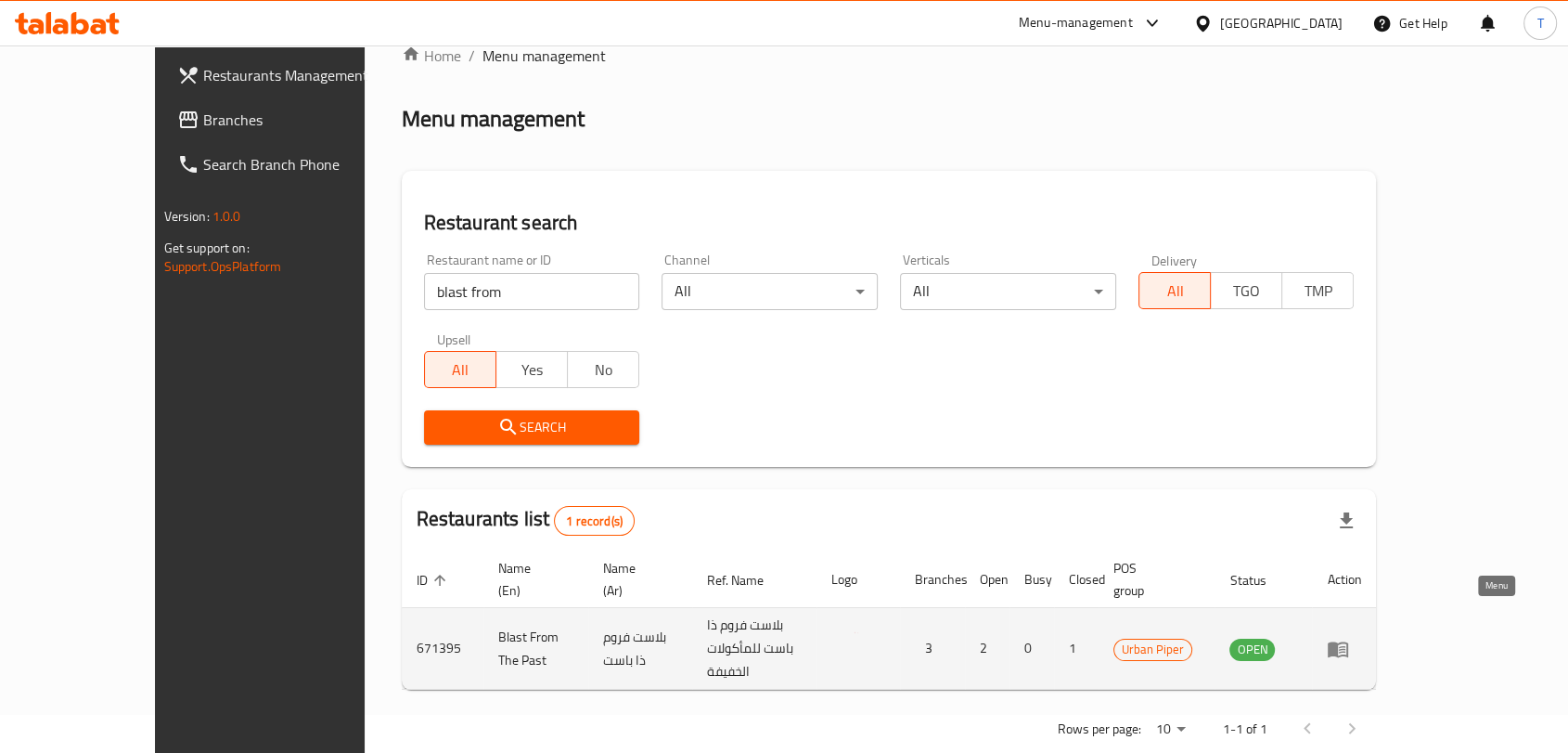
click at [1349, 638] on icon "enhanced table" at bounding box center [1338, 649] width 22 height 22
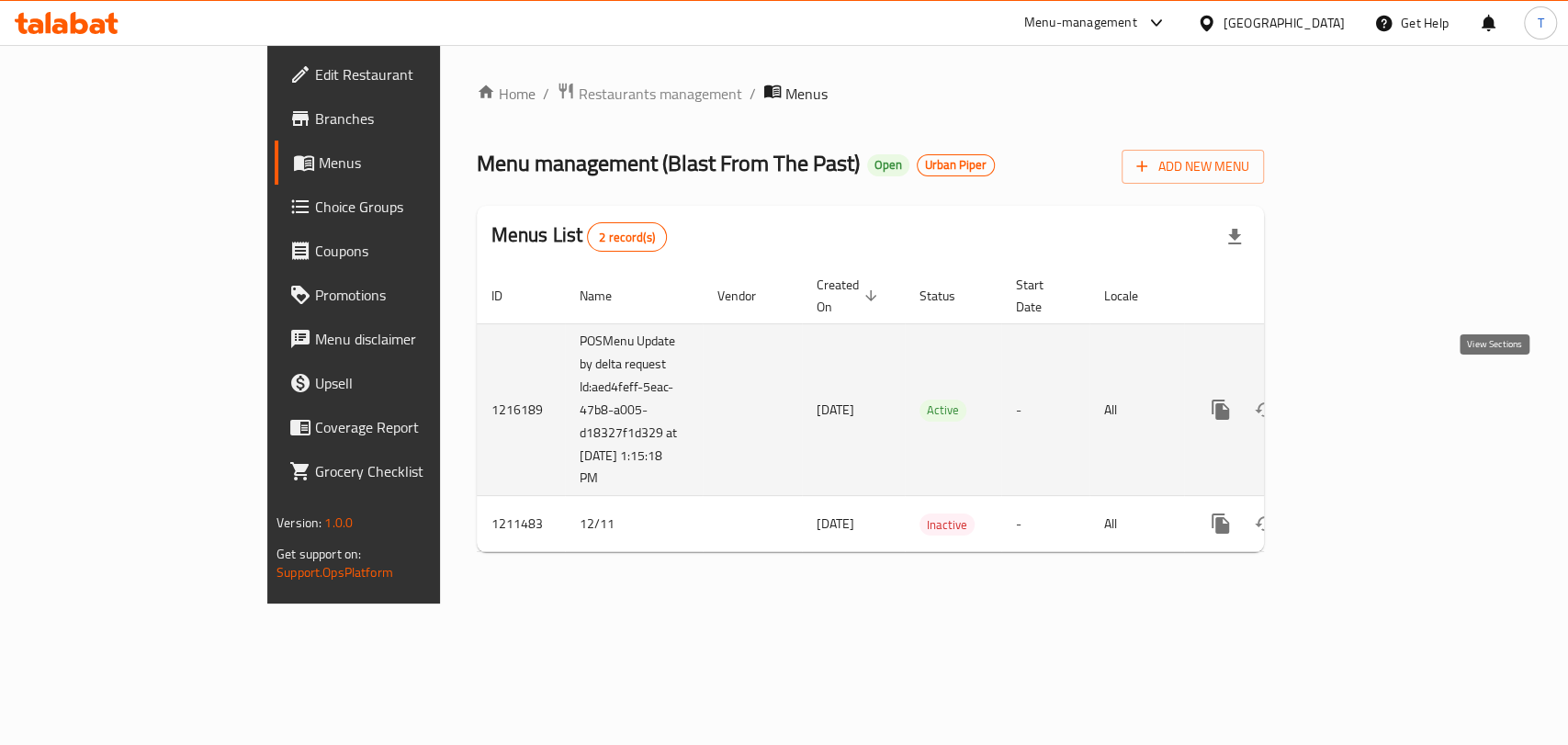
click at [1364, 399] on icon "enhanced table" at bounding box center [1353, 410] width 22 height 22
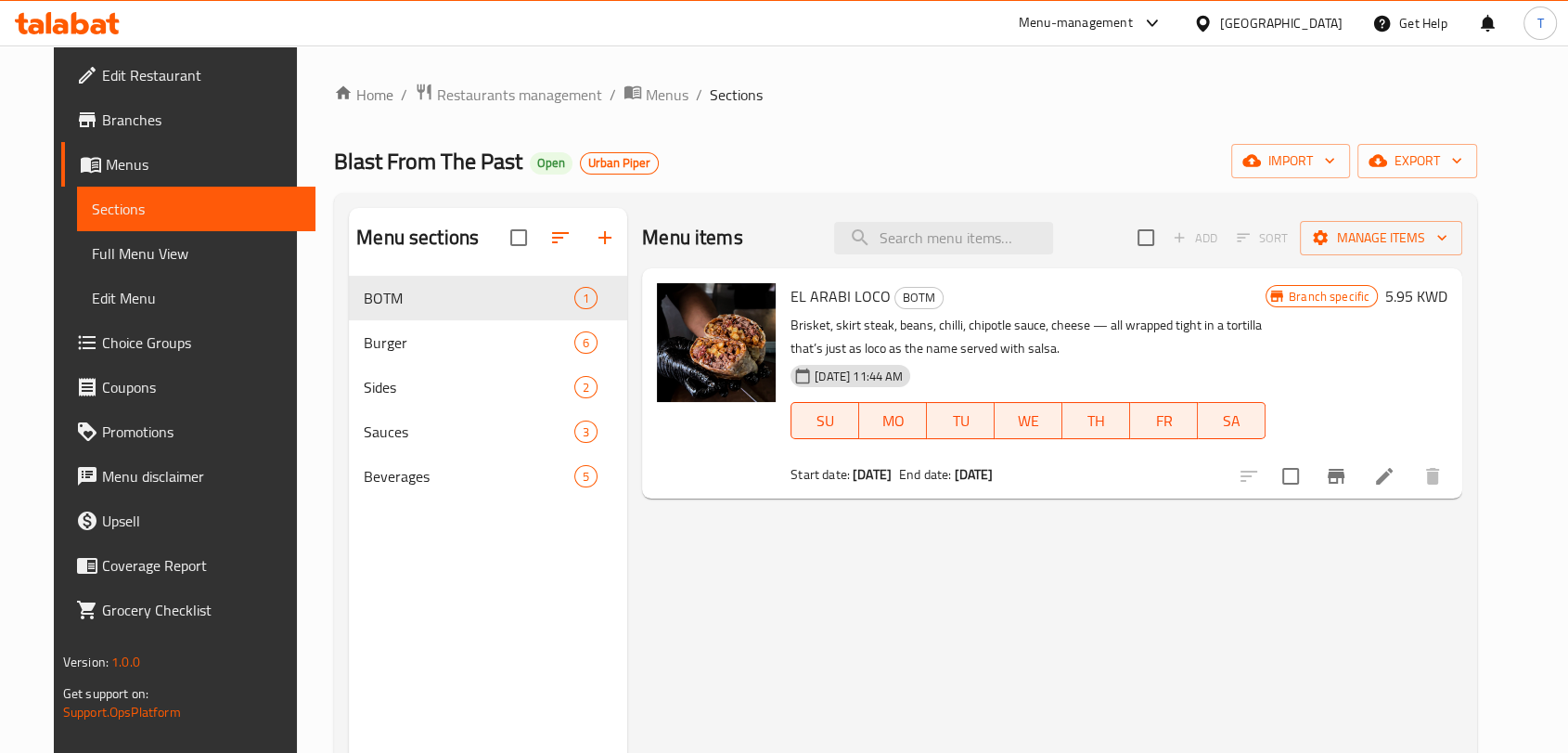
click at [136, 124] on span "Branches" at bounding box center [201, 120] width 199 height 22
